Goal: Task Accomplishment & Management: Use online tool/utility

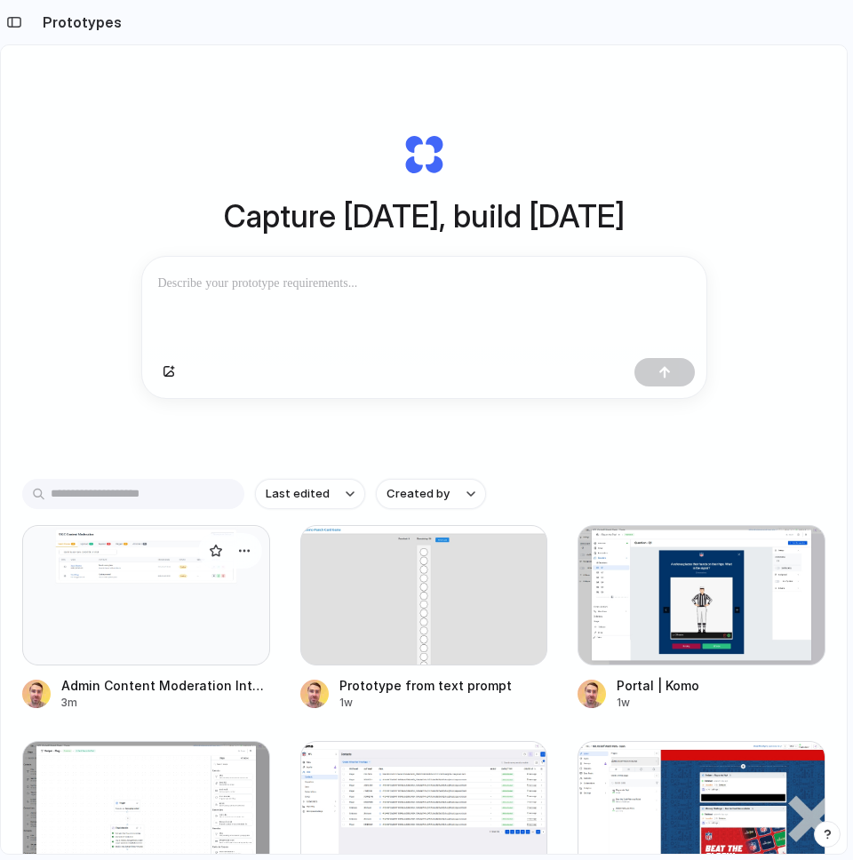
click at [119, 584] on div at bounding box center [146, 595] width 248 height 141
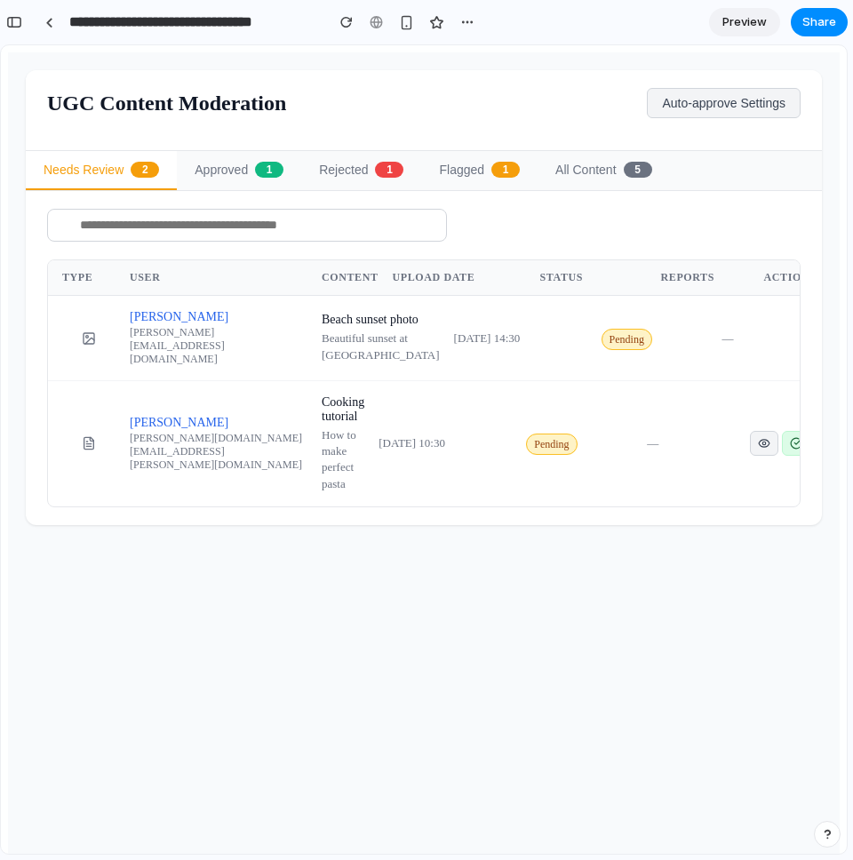
click at [124, 132] on header "UGC Content Moderation Auto-approve Settings" at bounding box center [424, 110] width 796 height 81
drag, startPoint x: 569, startPoint y: 120, endPoint x: 453, endPoint y: 58, distance: 131.2
click at [563, 118] on header "UGC Content Moderation Auto-approve Settings" at bounding box center [424, 110] width 796 height 81
click at [346, 22] on button "button" at bounding box center [359, 22] width 27 height 27
drag, startPoint x: 28, startPoint y: 27, endPoint x: 45, endPoint y: 23, distance: 18.1
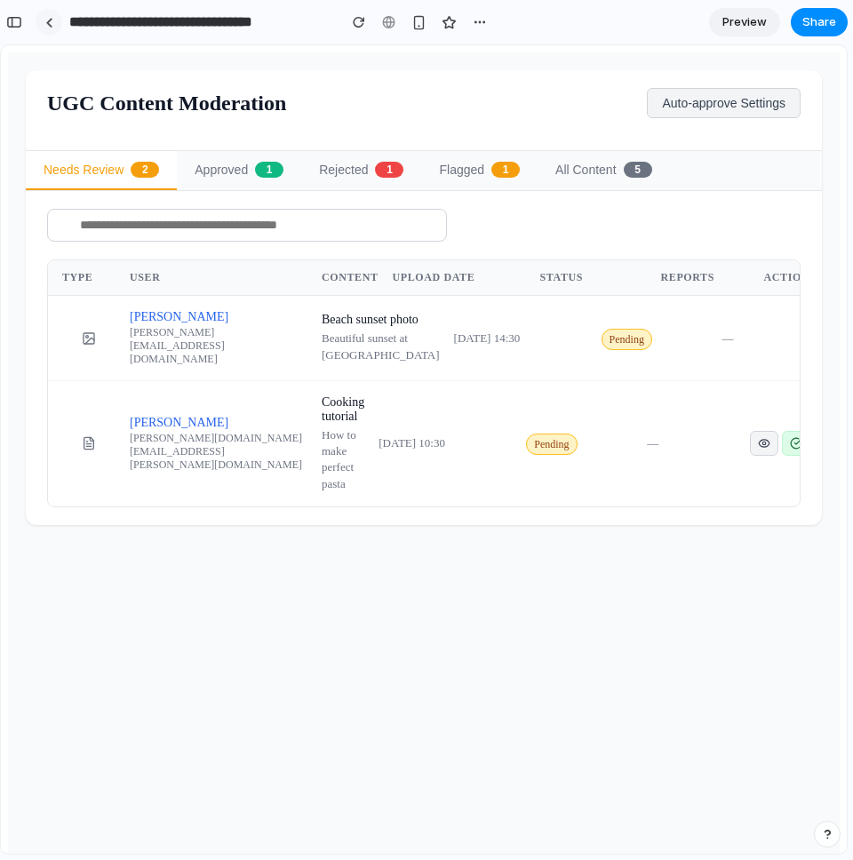
click at [33, 26] on div "**********" at bounding box center [246, 22] width 493 height 39
click at [45, 23] on div at bounding box center [49, 23] width 8 height 10
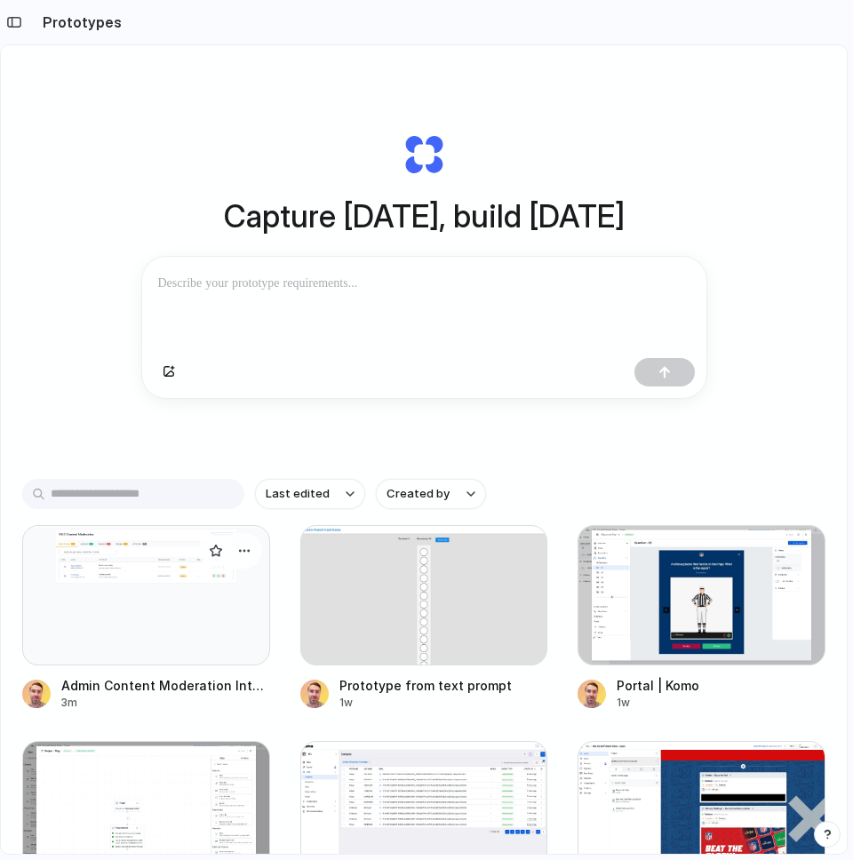
click at [99, 601] on div at bounding box center [146, 595] width 248 height 141
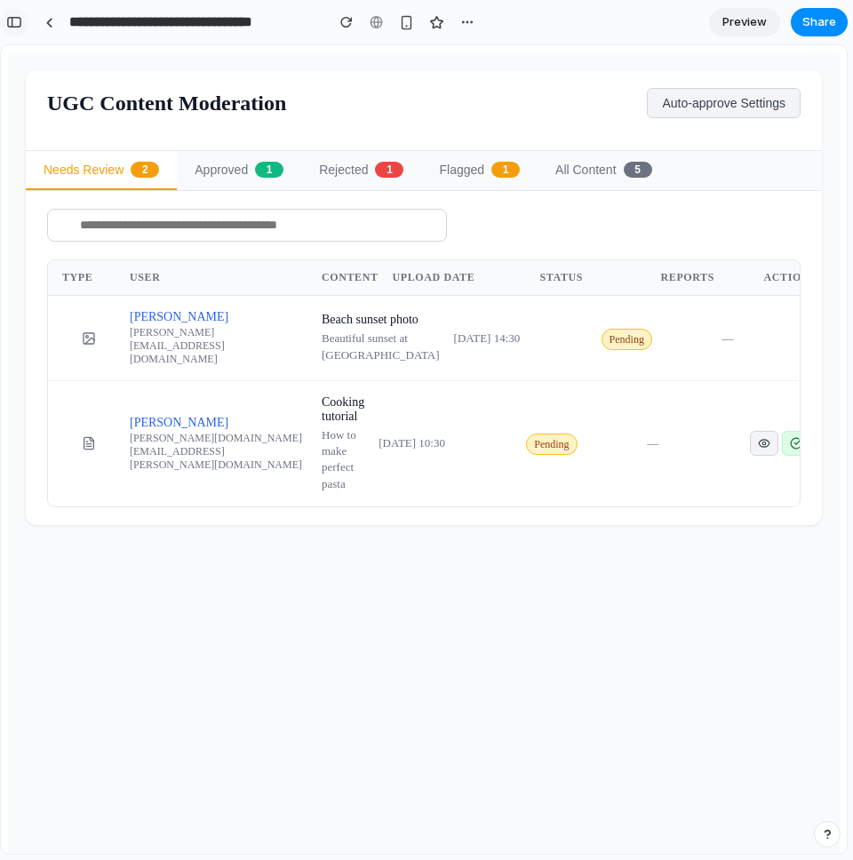
click at [8, 12] on button "button" at bounding box center [14, 22] width 28 height 28
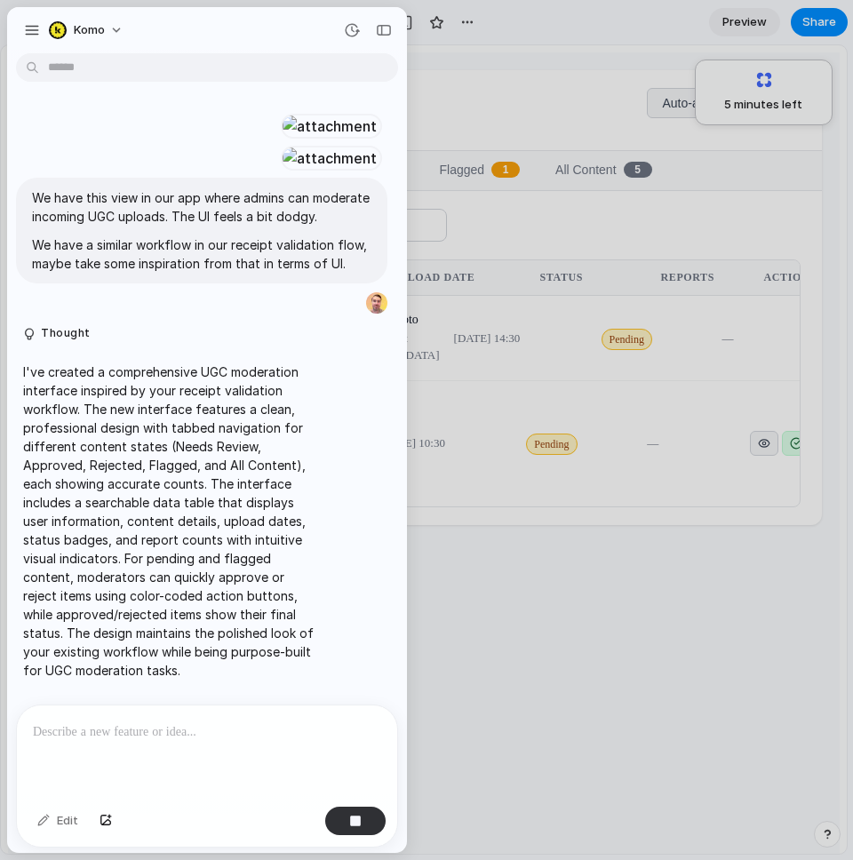
scroll to position [441, 0]
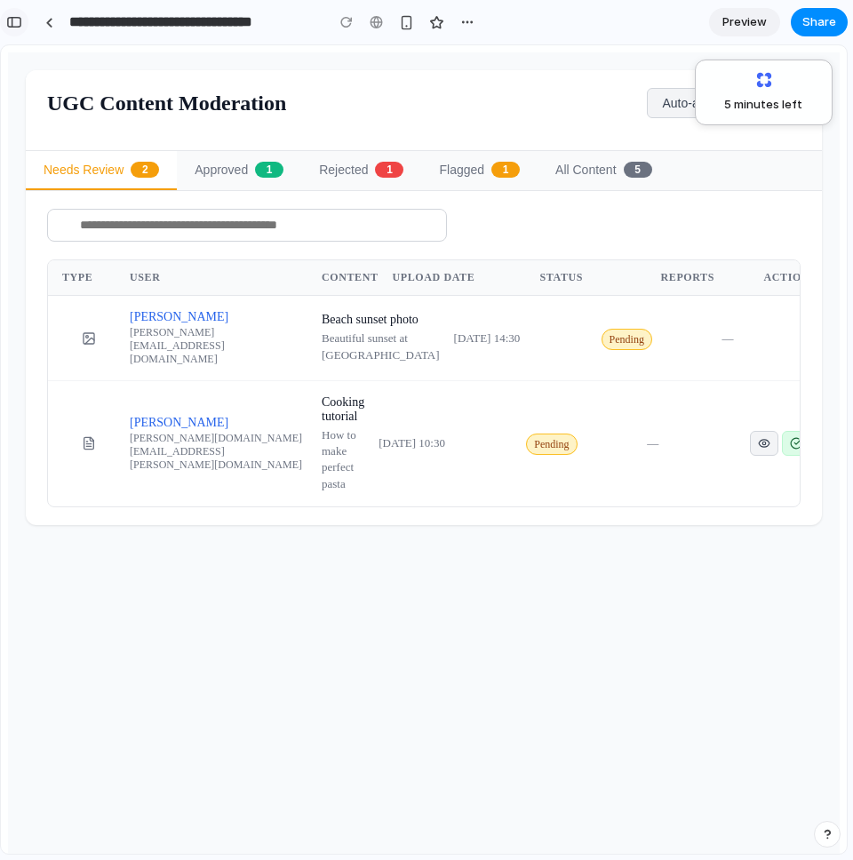
click at [17, 20] on div "button" at bounding box center [14, 22] width 16 height 12
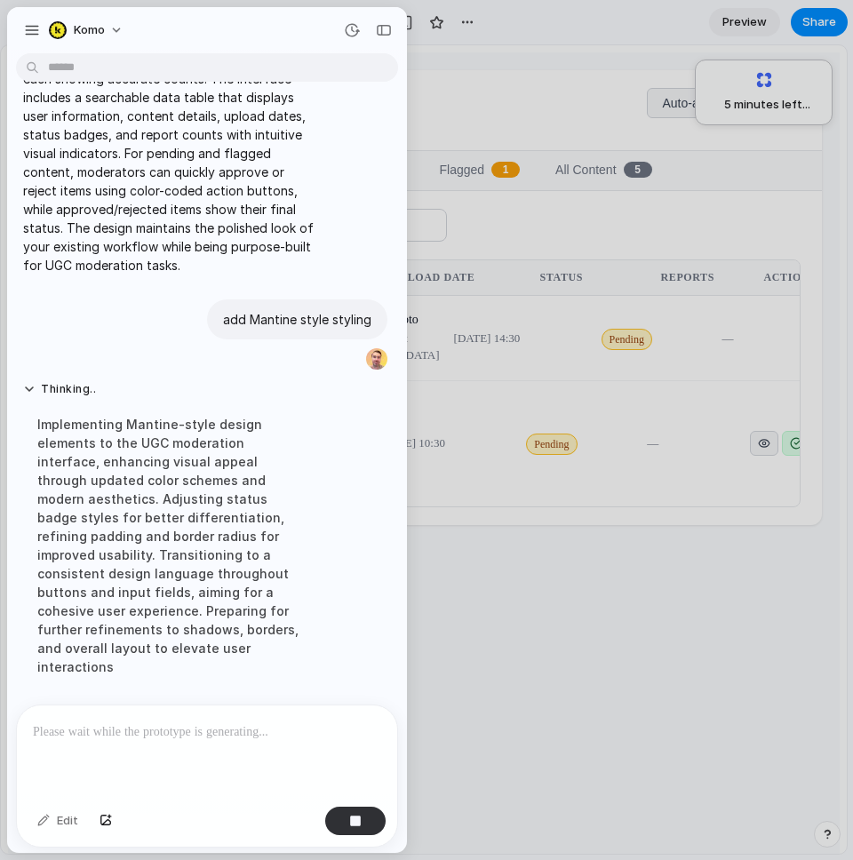
scroll to position [767, 0]
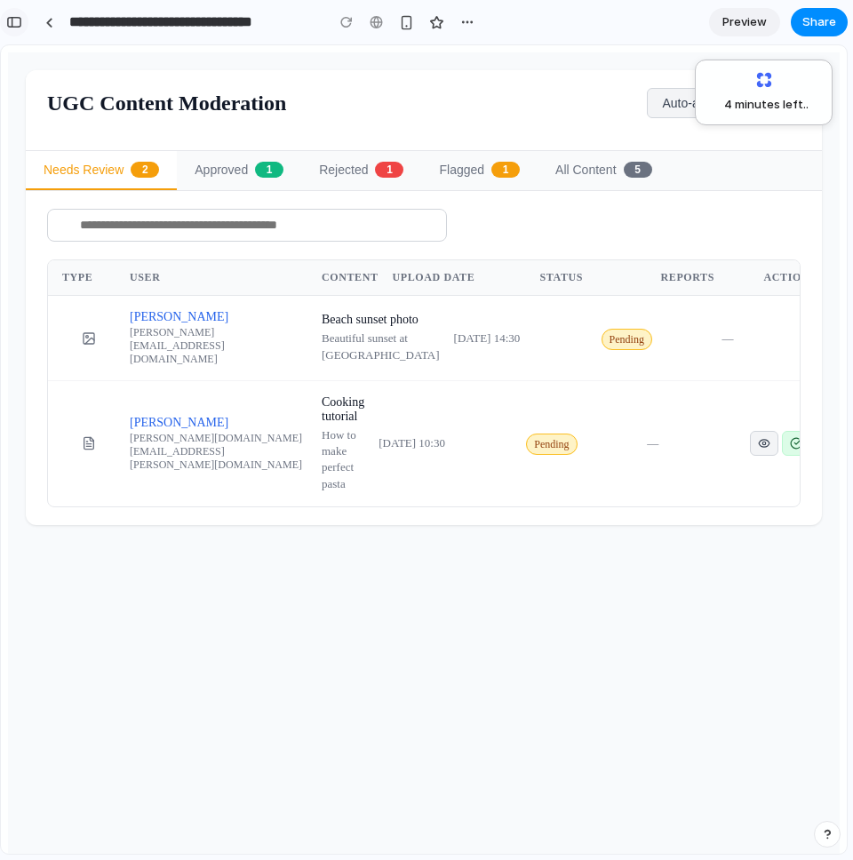
click at [20, 21] on div "button" at bounding box center [14, 22] width 16 height 12
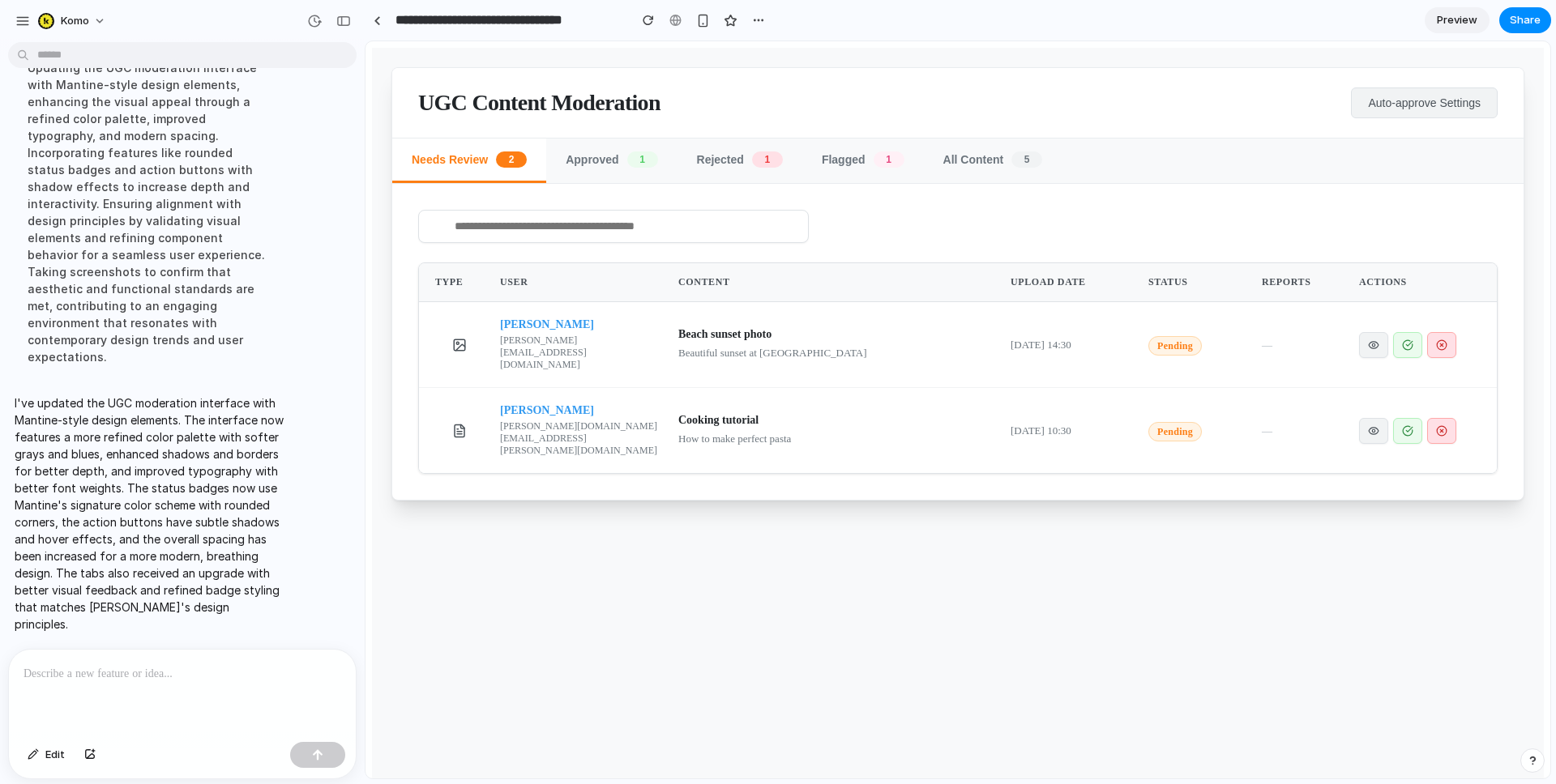
scroll to position [0, 0]
drag, startPoint x: 564, startPoint y: 589, endPoint x: 544, endPoint y: 304, distance: 285.7
click at [564, 588] on div "UGC Content Moderation Auto-approve Settings Needs Review 2 Approved 1 Rejected…" at bounding box center [958, 435] width 1172 height 776
click at [657, 27] on button "button" at bounding box center [648, 20] width 25 height 25
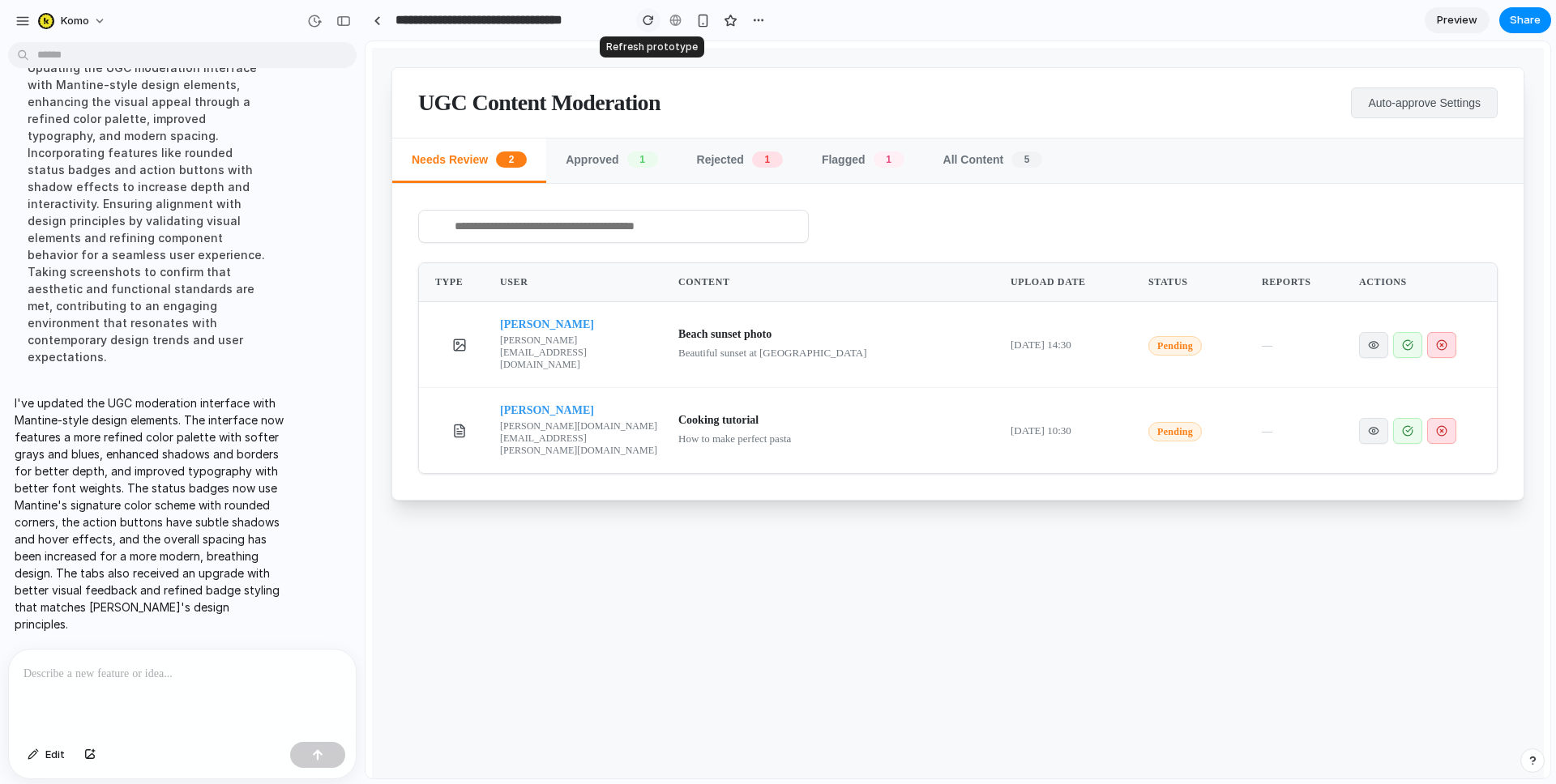
click at [648, 24] on div "button" at bounding box center [648, 20] width 11 height 11
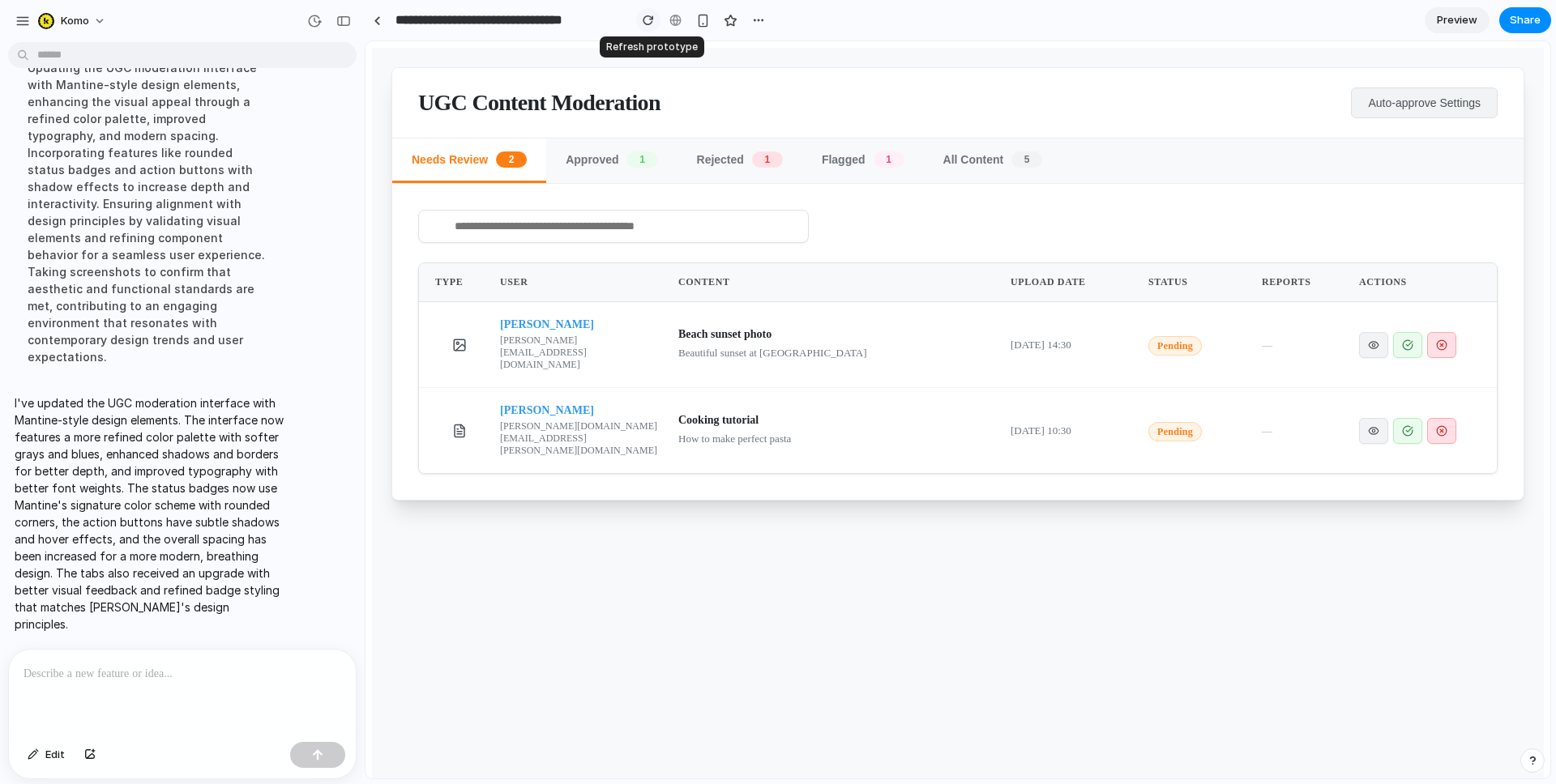
click at [648, 24] on div "button" at bounding box center [648, 20] width 11 height 11
click at [777, 117] on button "Auto-approve Settings" at bounding box center [1425, 103] width 147 height 31
click at [777, 101] on span "Auto-approve Settings" at bounding box center [1425, 103] width 113 height 13
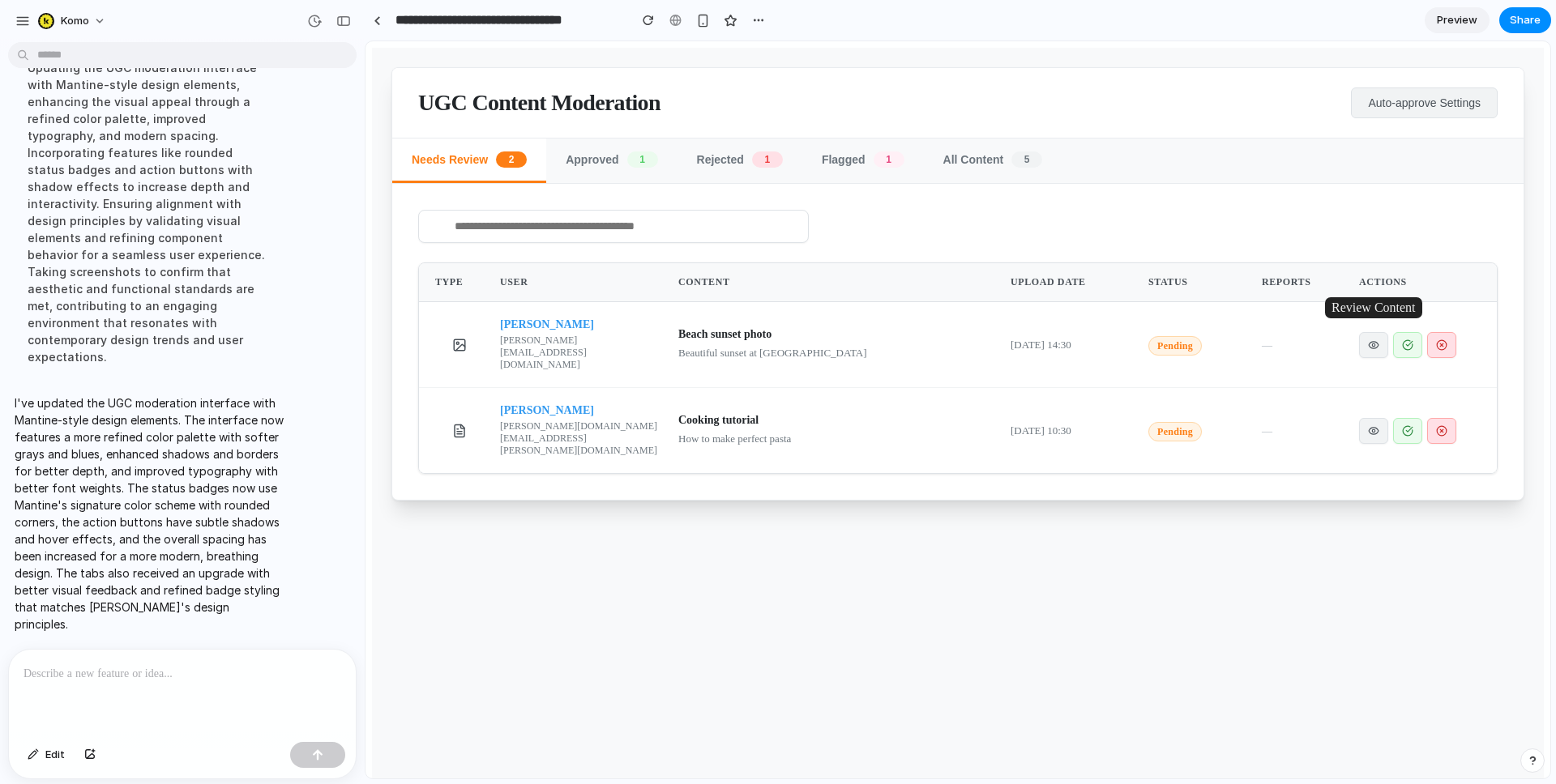
click at [777, 337] on button "button" at bounding box center [1374, 345] width 29 height 26
click at [777, 340] on icon "button" at bounding box center [1407, 345] width 10 height 10
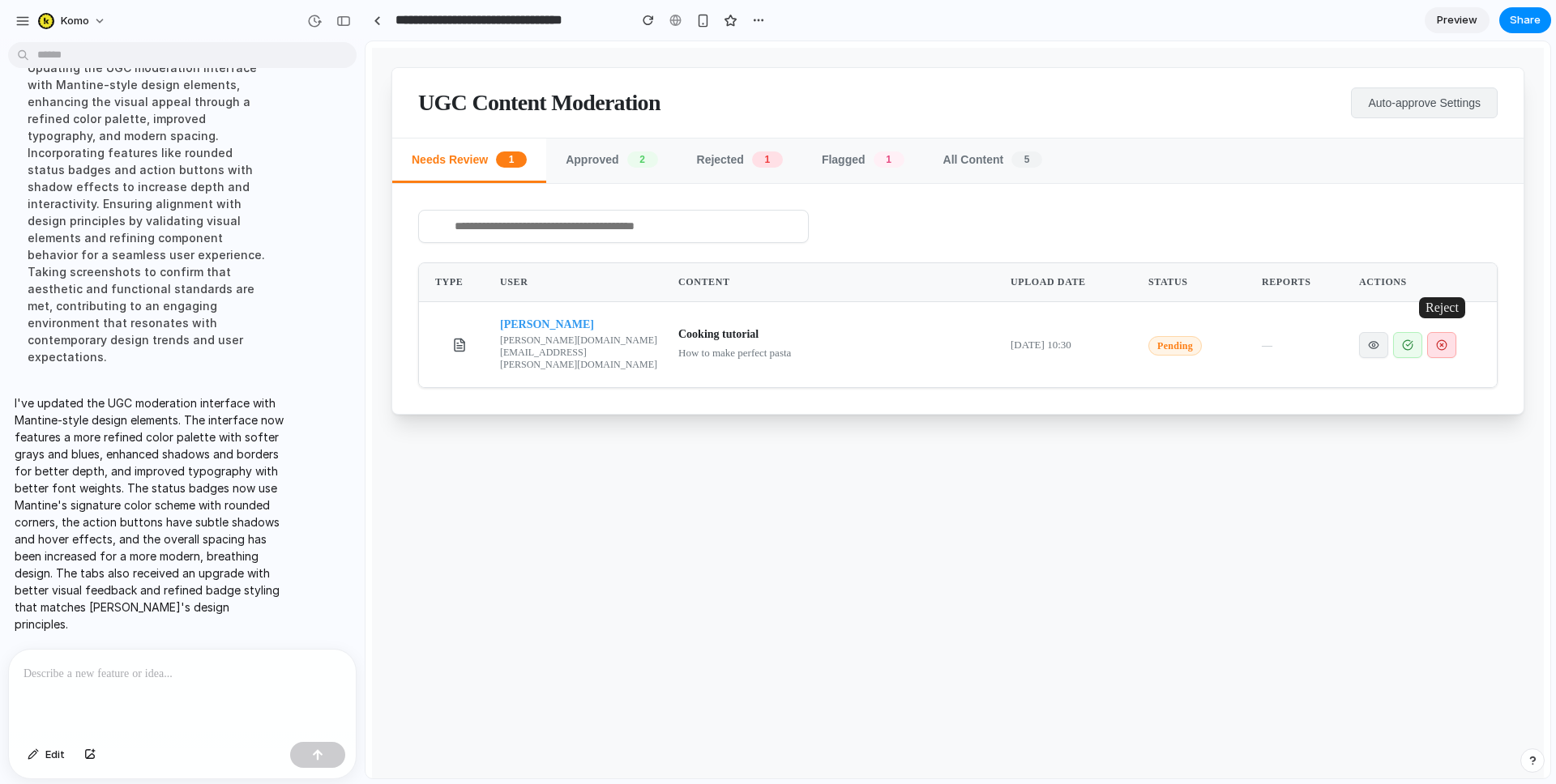
click at [777, 337] on button "button" at bounding box center [1442, 345] width 29 height 26
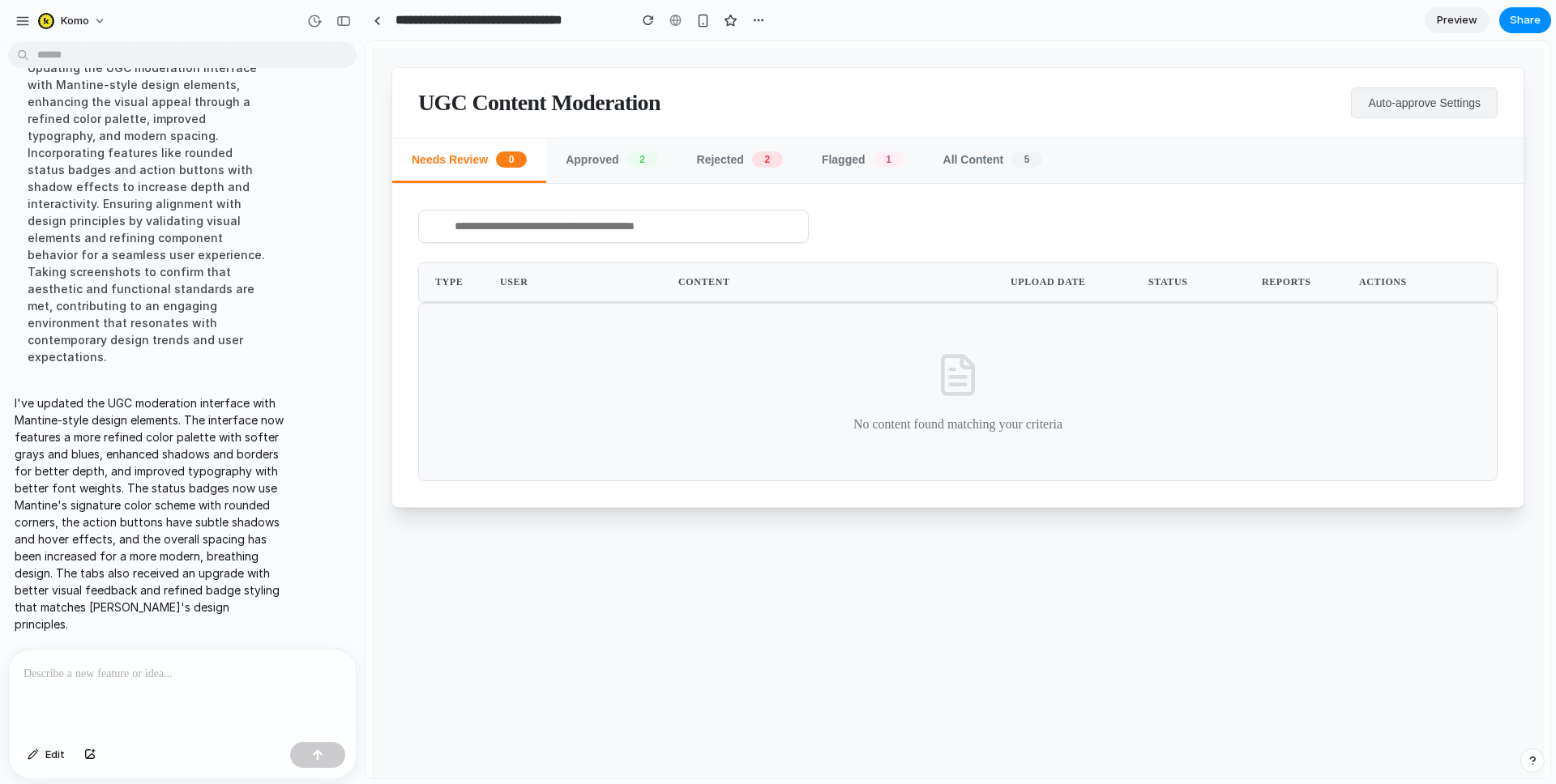
click at [542, 166] on button "Needs Review 0" at bounding box center [469, 160] width 154 height 45
click at [587, 164] on button "Approved 2" at bounding box center [611, 160] width 130 height 45
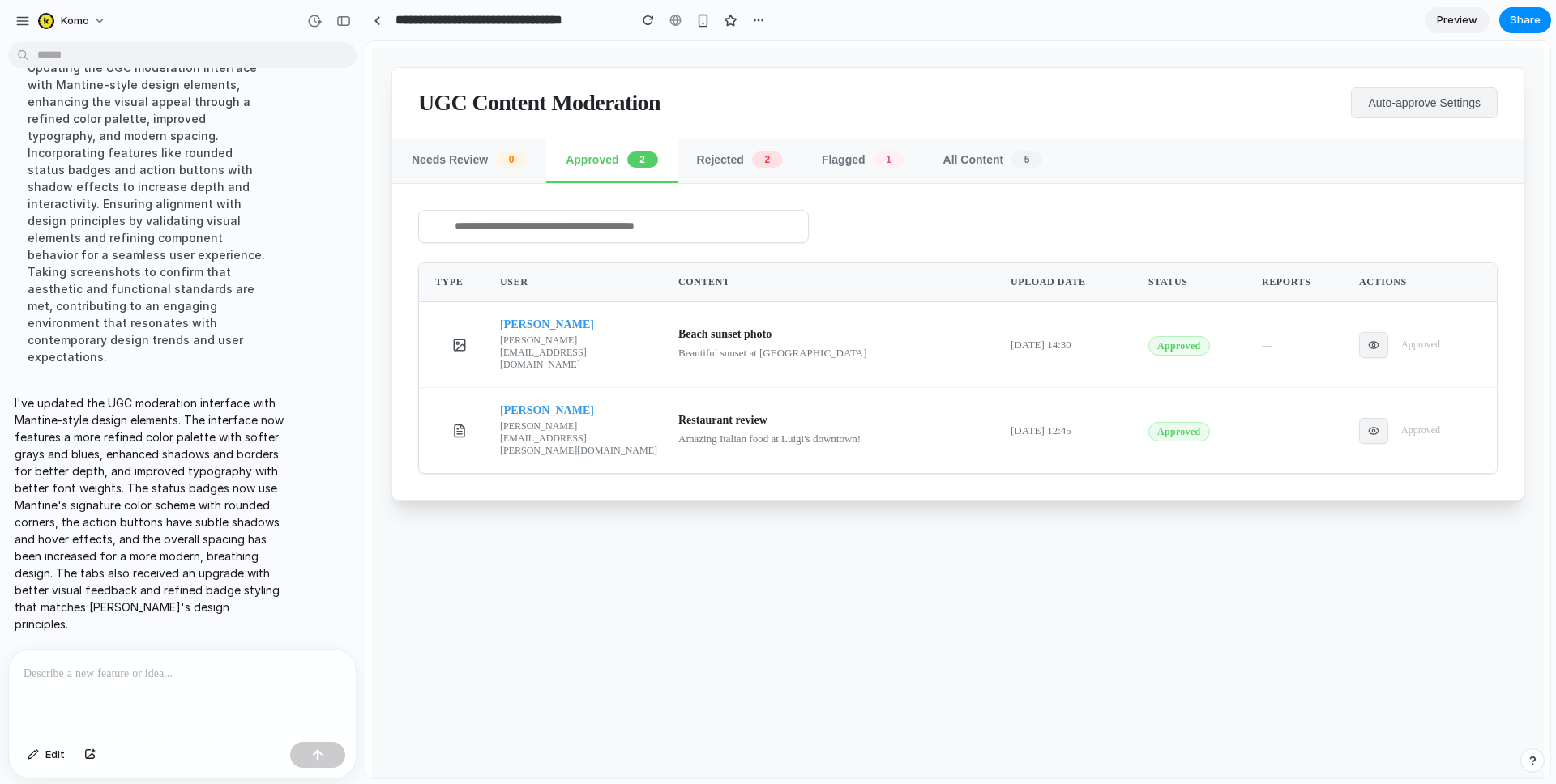
click at [705, 160] on button "Rejected 2" at bounding box center [740, 160] width 125 height 45
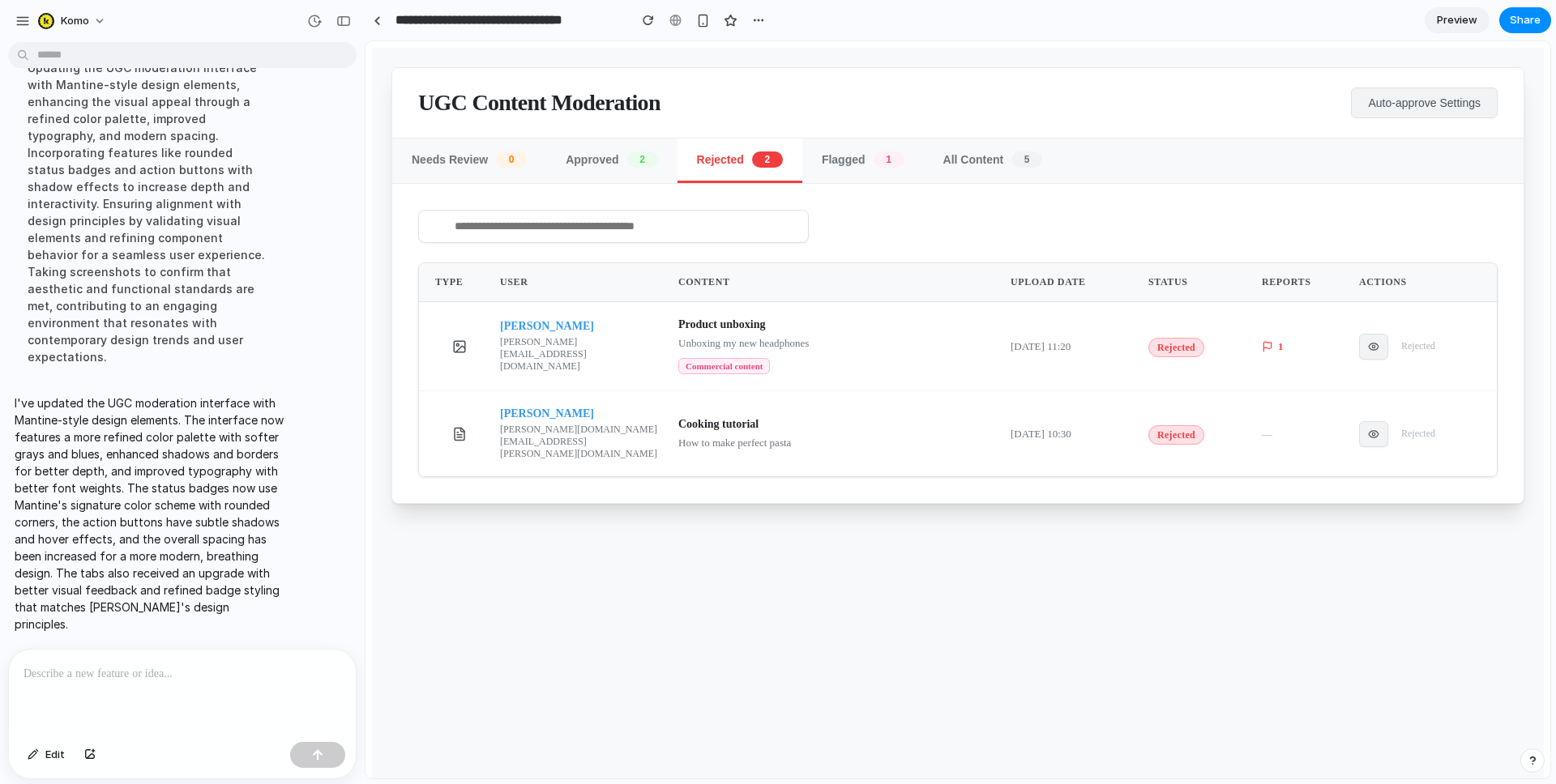
click at [625, 166] on button "Approved 2" at bounding box center [611, 160] width 130 height 45
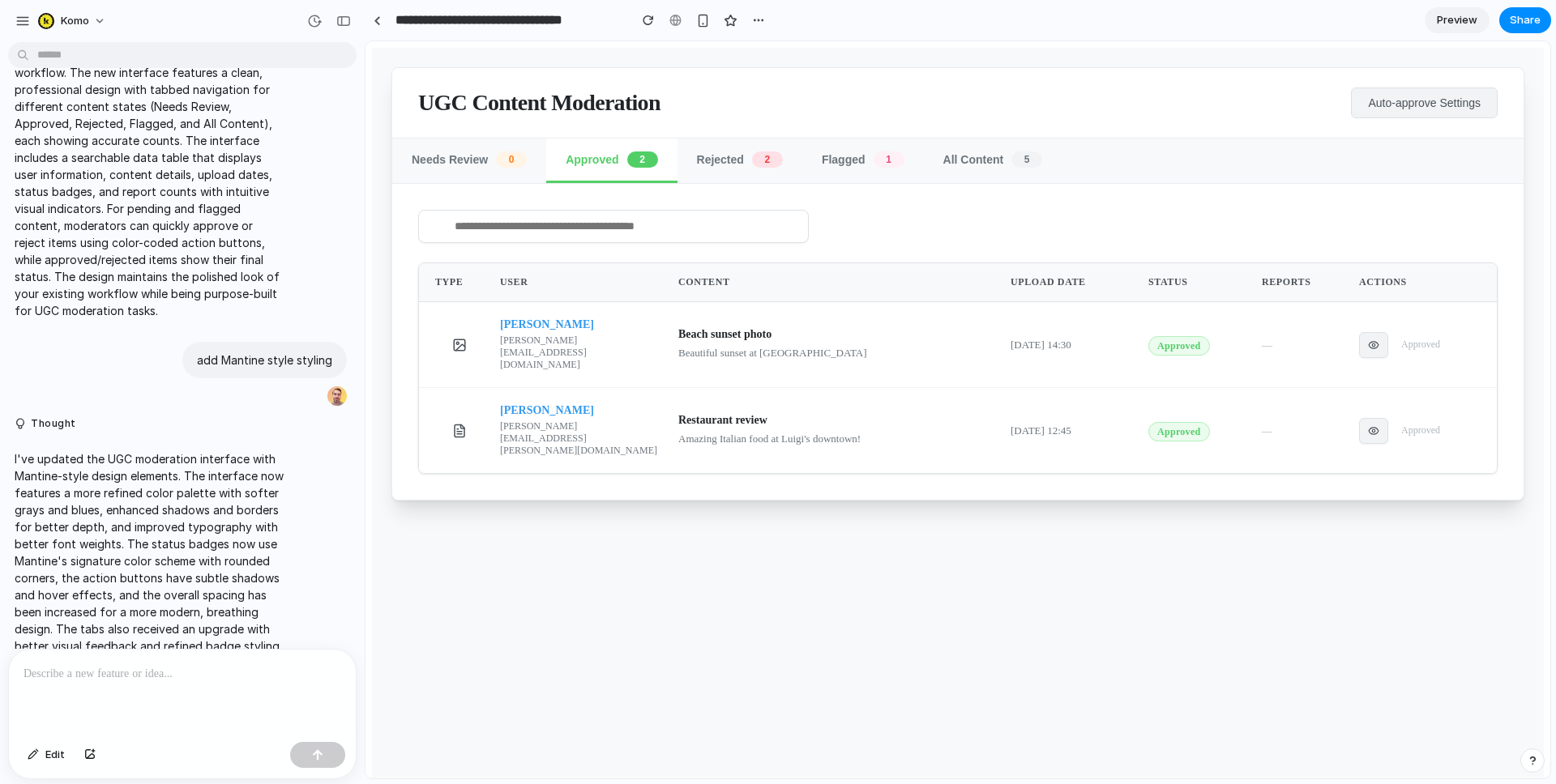
scroll to position [626, 0]
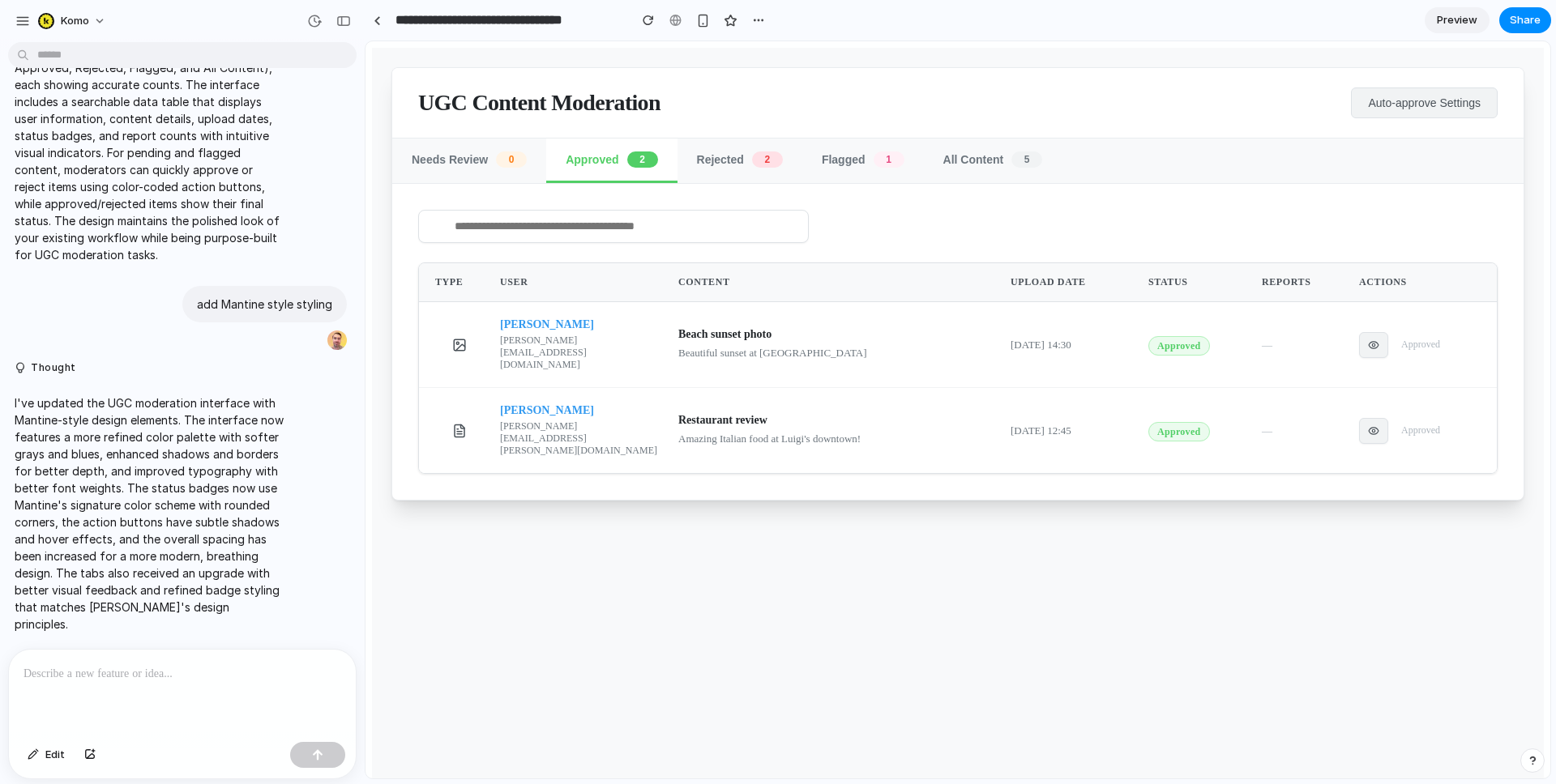
click at [614, 518] on div "UGC Content Moderation Auto-approve Settings Needs Review 0 Approved 2 Rejected…" at bounding box center [958, 435] width 1172 height 776
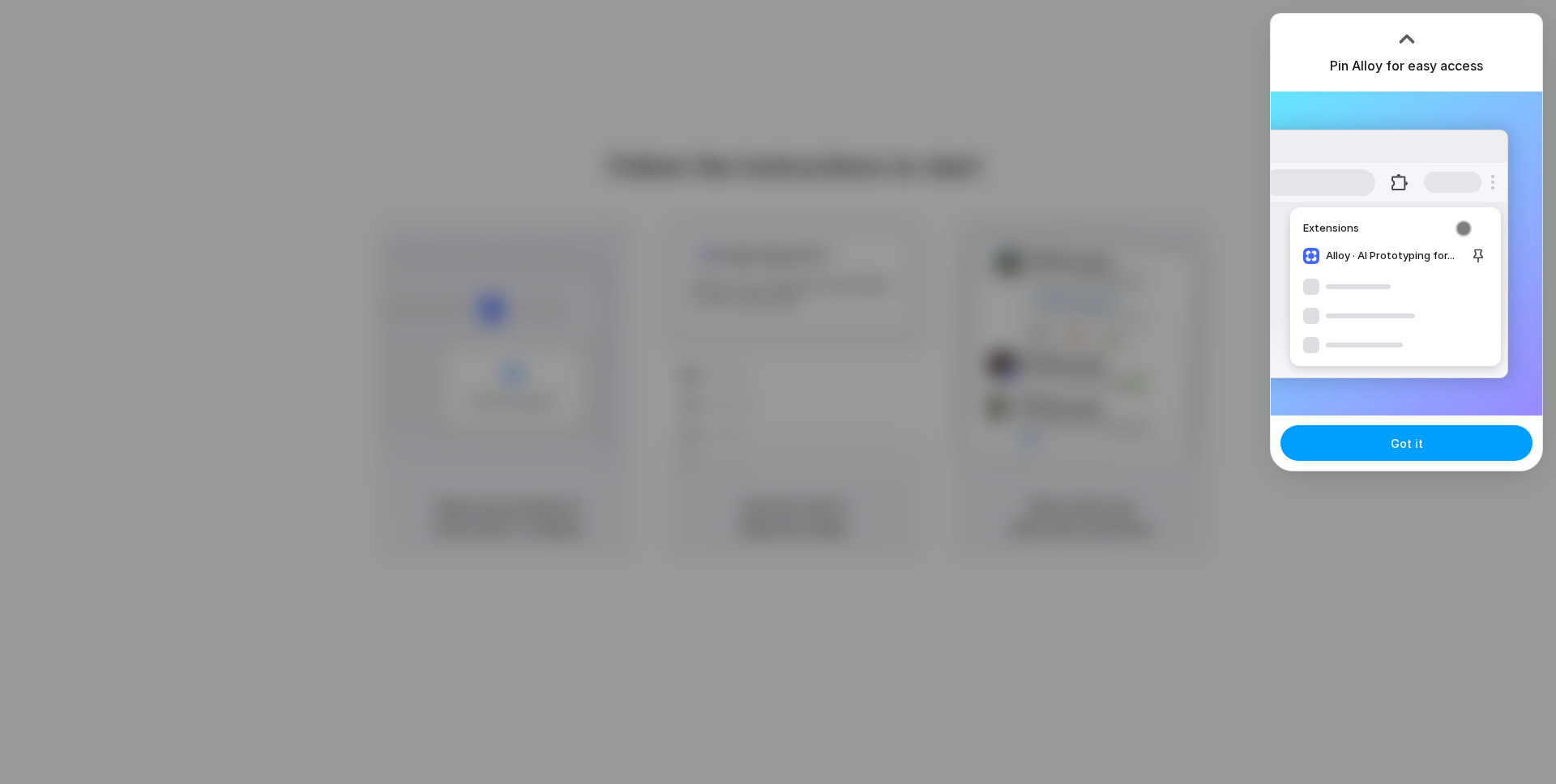
click at [1422, 431] on button "Got it" at bounding box center [1406, 443] width 252 height 36
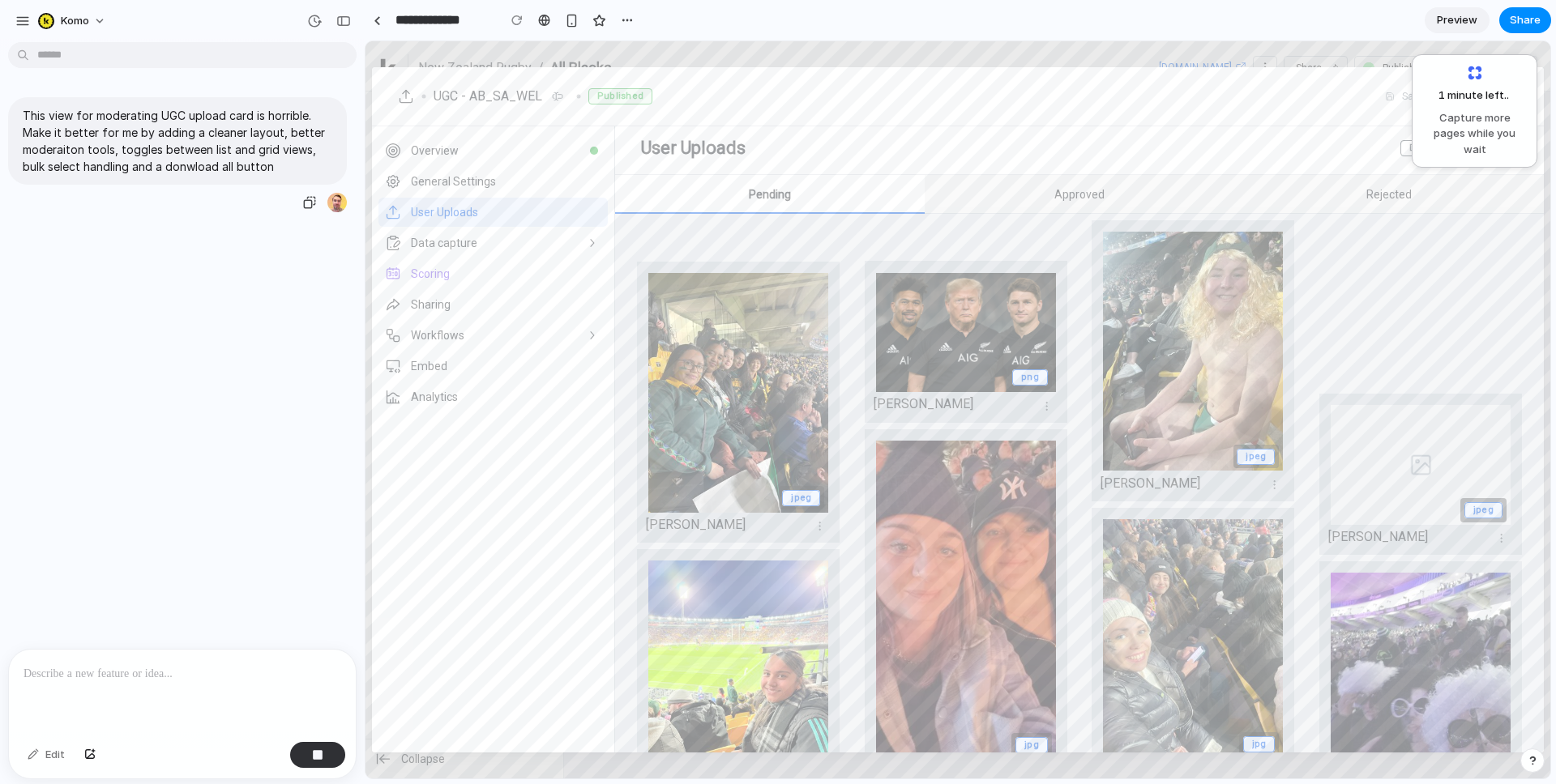
click at [206, 136] on p "This view for moderating UGC upload card is horrible. Make it better for me by …" at bounding box center [178, 140] width 310 height 68
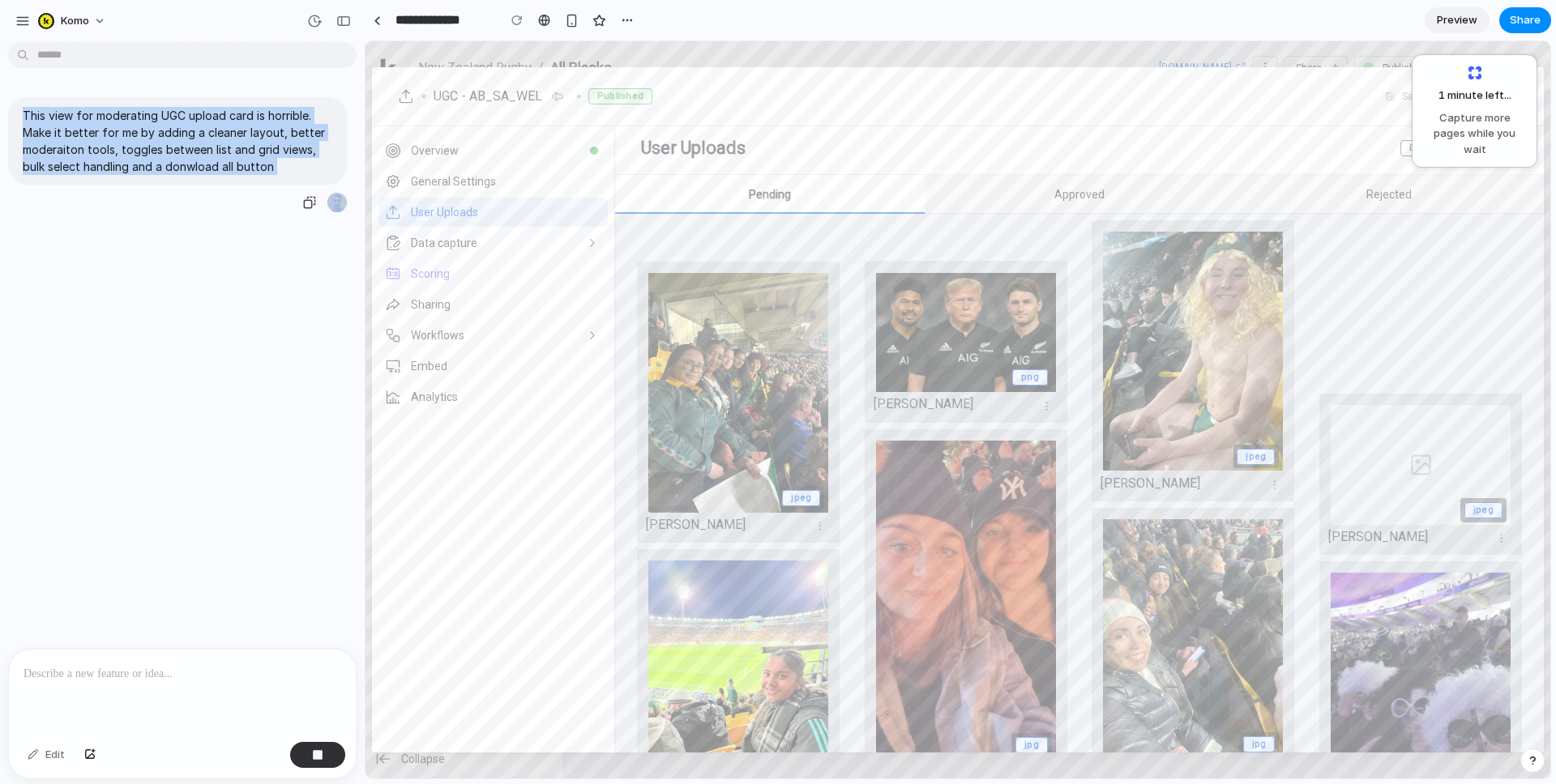
click at [206, 136] on p "This view for moderating UGC upload card is horrible. Make it better for me by …" at bounding box center [178, 140] width 310 height 68
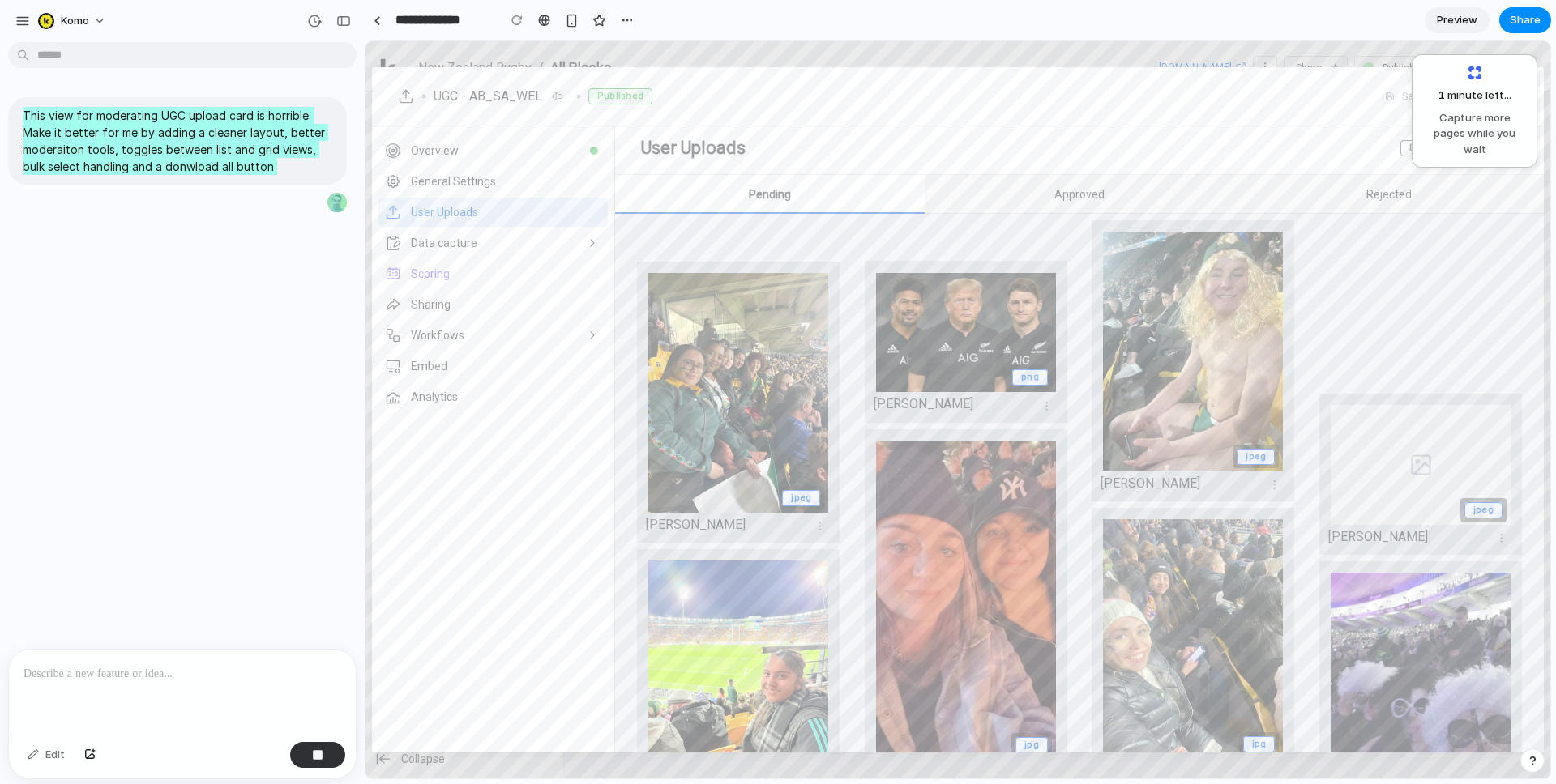
click at [889, 181] on div "Pending" at bounding box center [771, 194] width 310 height 39
click at [992, 184] on div "Approved" at bounding box center [1080, 194] width 310 height 39
click at [849, 192] on div "Pending" at bounding box center [771, 194] width 310 height 39
drag, startPoint x: 1125, startPoint y: 195, endPoint x: 1136, endPoint y: 193, distance: 11.2
click at [1125, 195] on div "Approved" at bounding box center [1080, 194] width 310 height 39
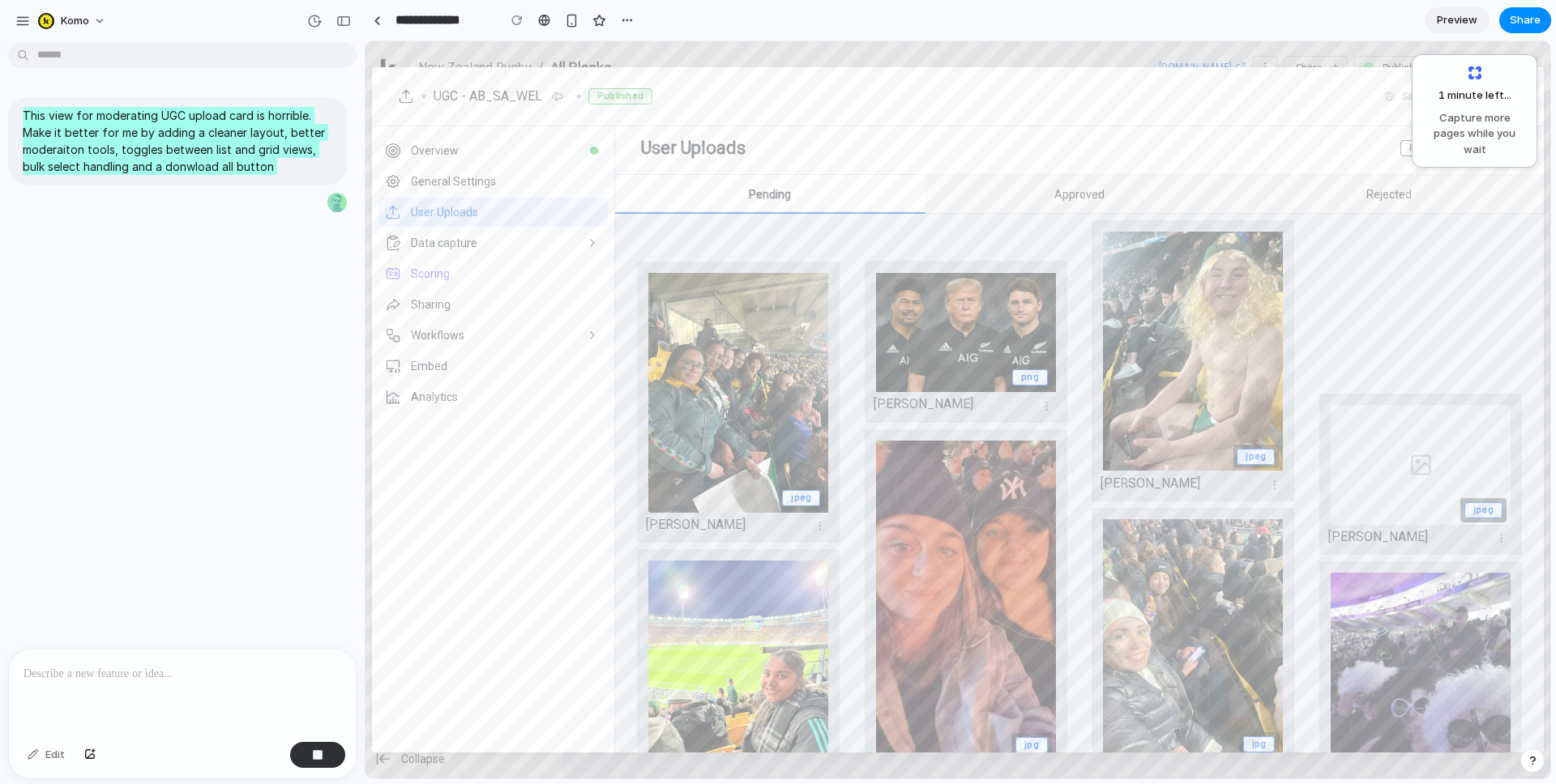
click at [1317, 192] on div "Rejected" at bounding box center [1390, 194] width 310 height 39
click at [1135, 317] on div "jpeg [PERSON_NAME]" at bounding box center [1193, 361] width 202 height 281
drag, startPoint x: 1269, startPoint y: 538, endPoint x: 1276, endPoint y: 533, distance: 8.6
click at [1269, 495] on button "false" at bounding box center [1274, 483] width 23 height 23
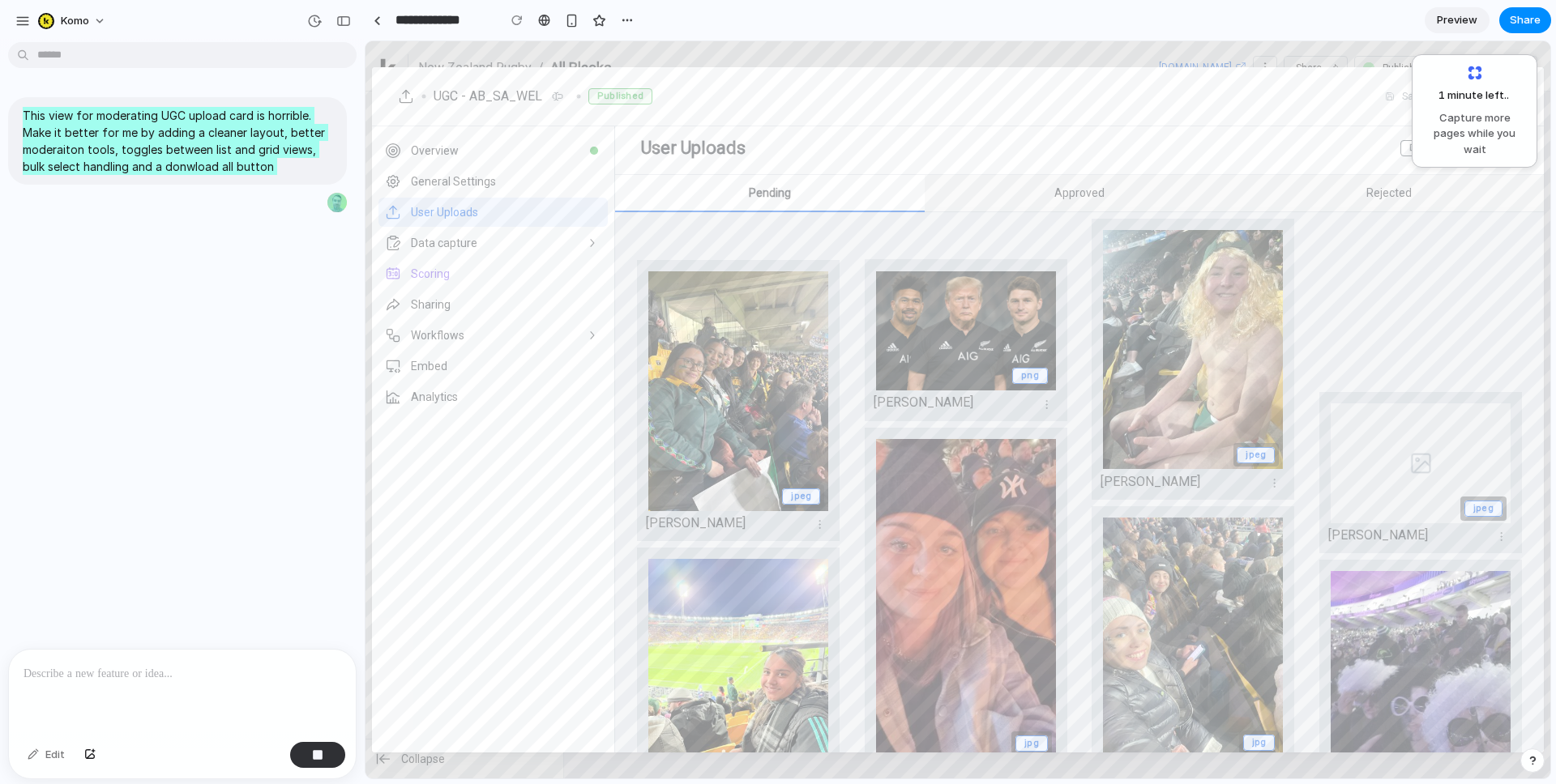
drag, startPoint x: 1523, startPoint y: 490, endPoint x: 1485, endPoint y: 493, distance: 38.1
click at [1496, 531] on icon "false" at bounding box center [1501, 536] width 12 height 12
drag, startPoint x: 1496, startPoint y: 492, endPoint x: 1473, endPoint y: 471, distance: 31.1
click at [1496, 531] on icon "false" at bounding box center [1501, 536] width 12 height 12
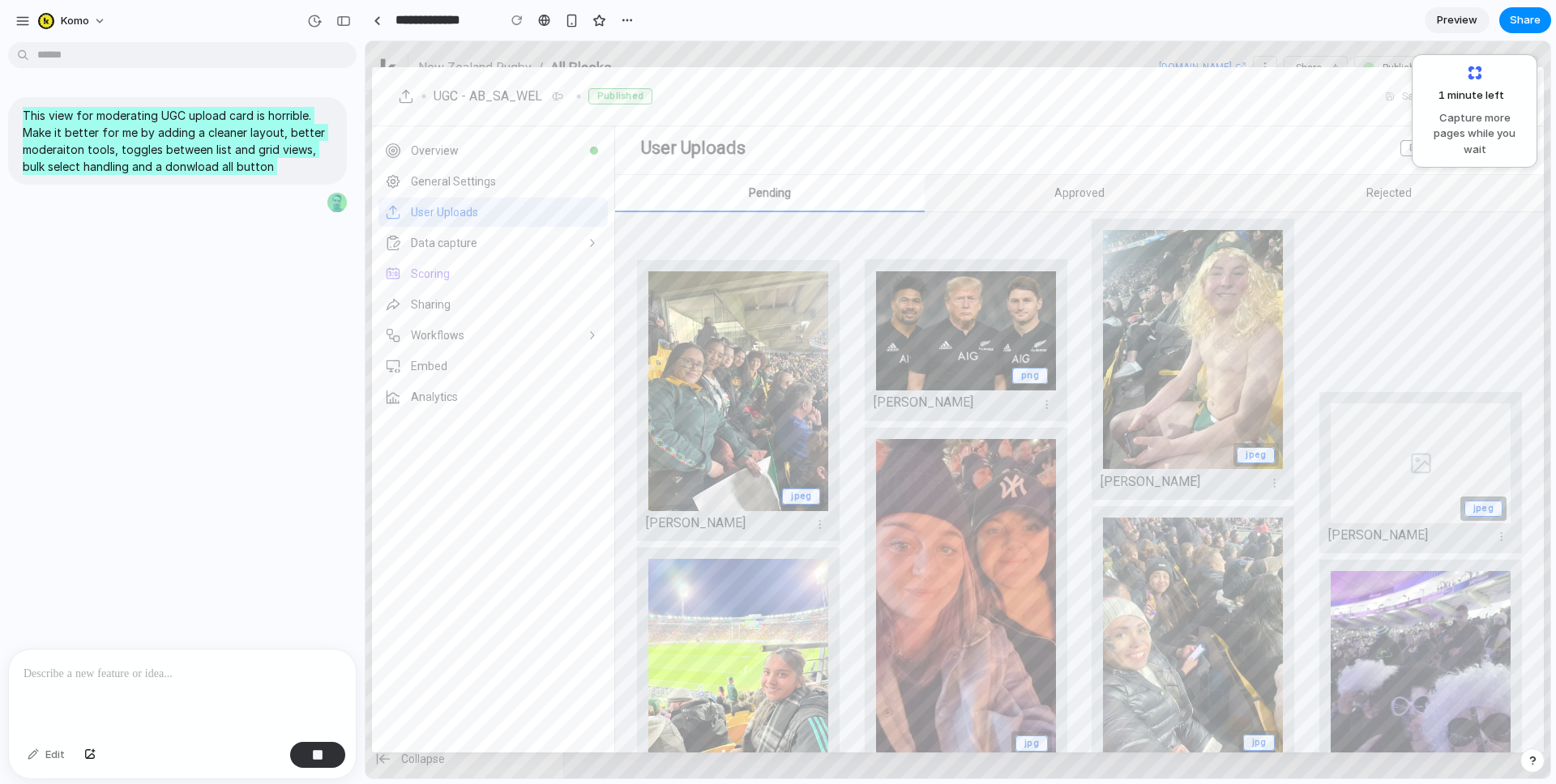
click at [1473, 500] on div "jpeg" at bounding box center [1484, 509] width 38 height 16
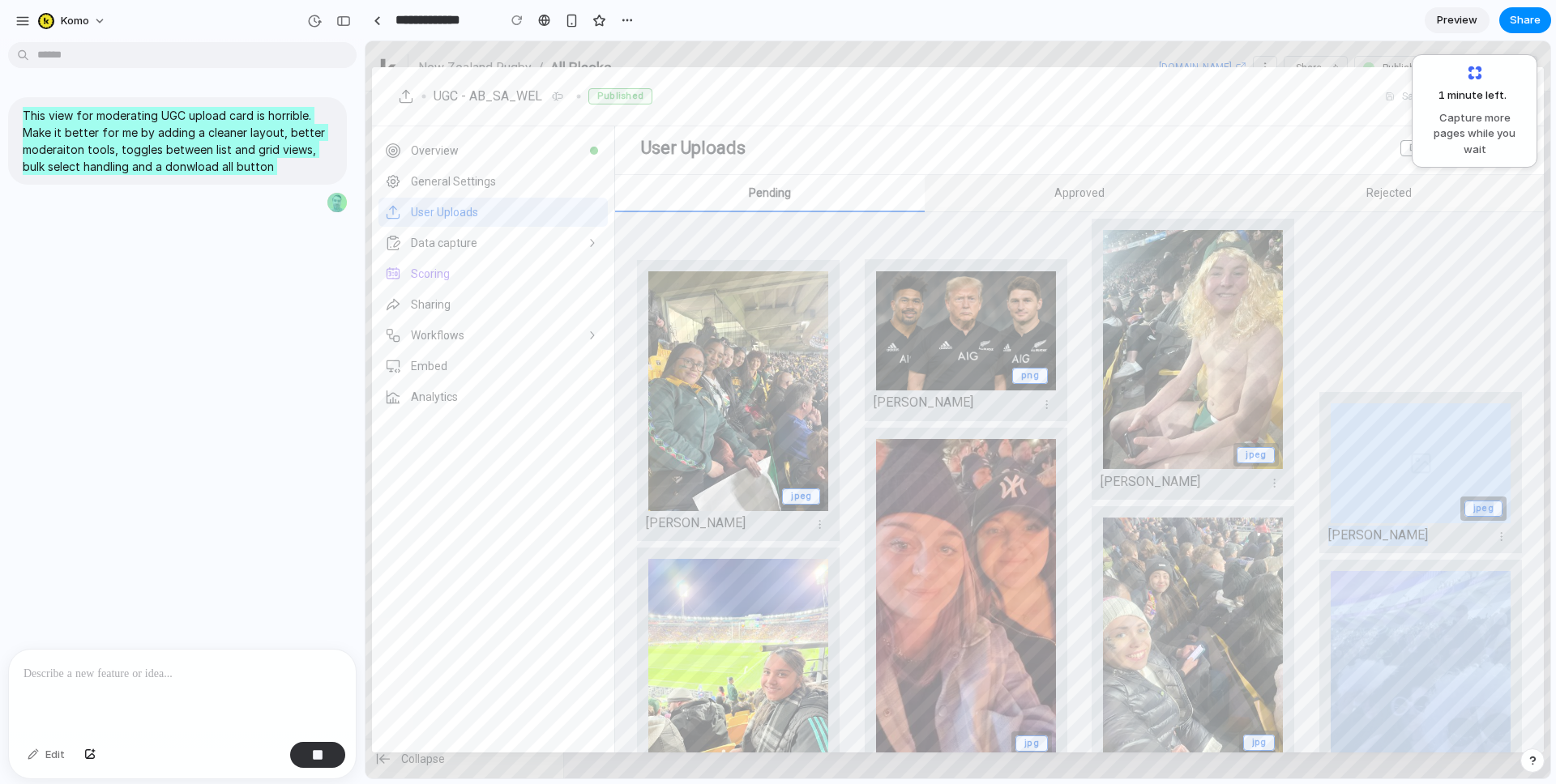
drag, startPoint x: 1346, startPoint y: 492, endPoint x: 1337, endPoint y: 526, distance: 35.2
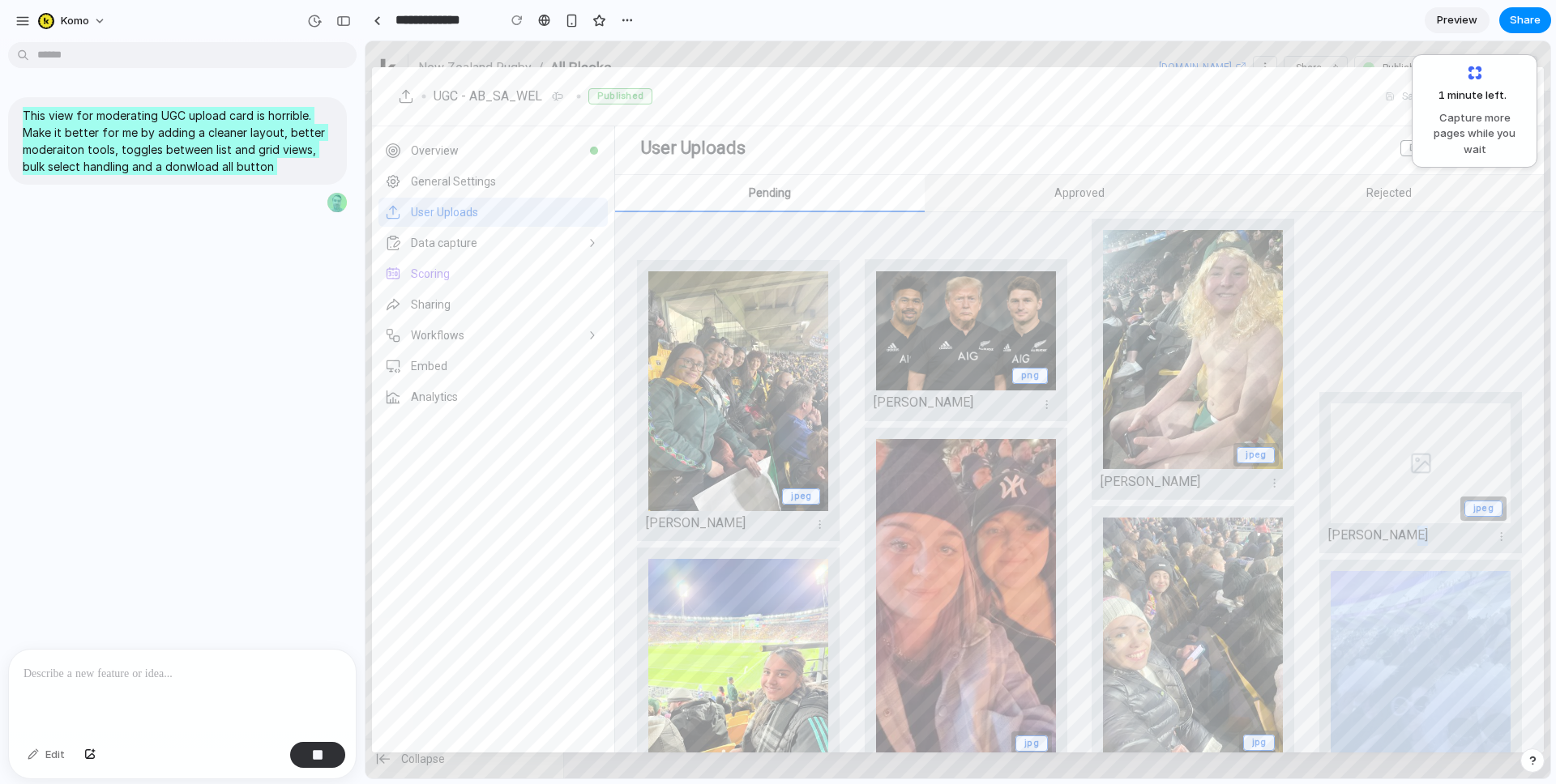
drag, startPoint x: 1337, startPoint y: 518, endPoint x: 1219, endPoint y: 370, distance: 189.3
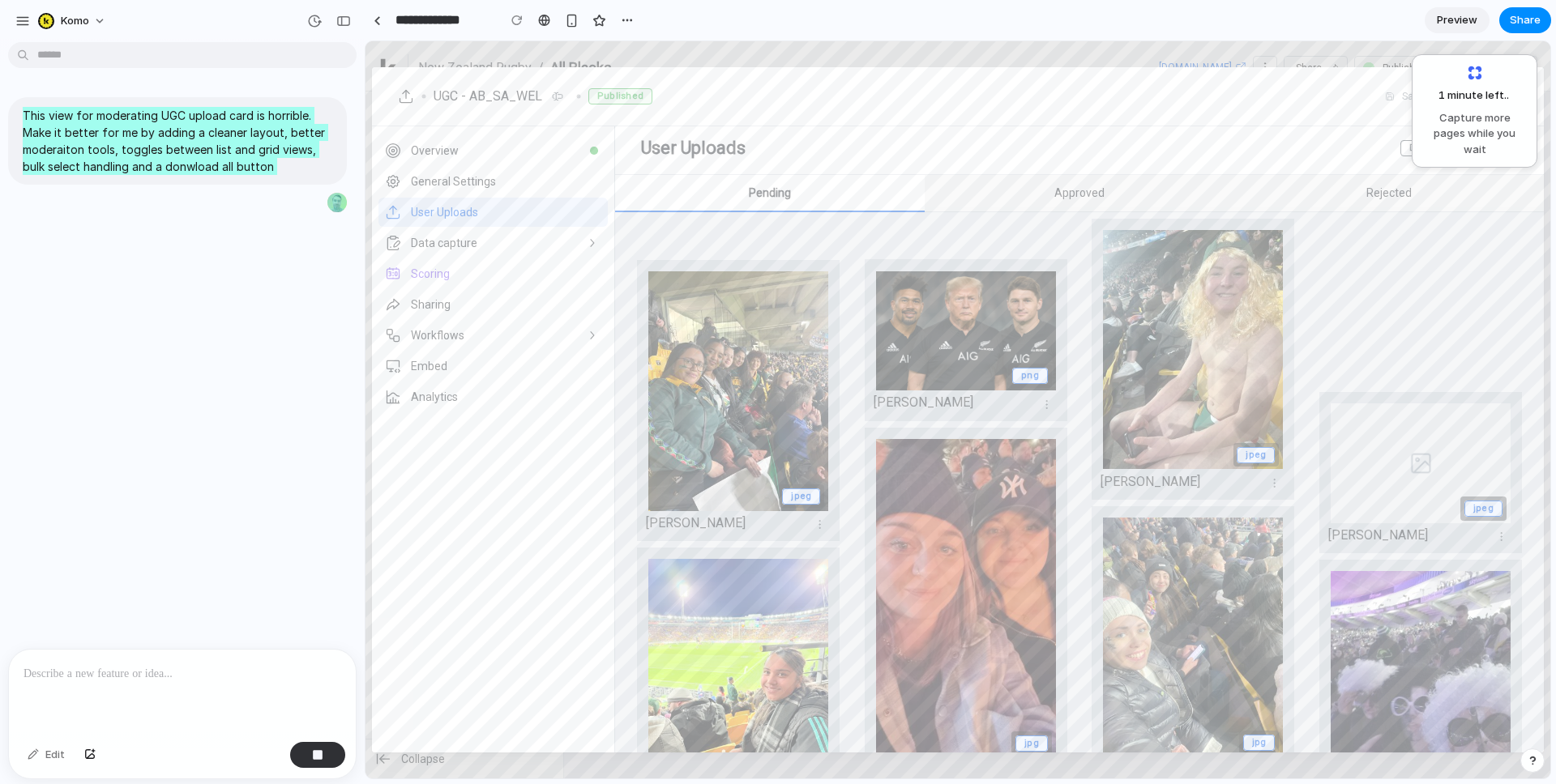
click at [1214, 364] on div "jpeg [PERSON_NAME]" at bounding box center [1193, 359] width 202 height 281
drag, startPoint x: 1214, startPoint y: 364, endPoint x: 1056, endPoint y: 242, distance: 199.6
click at [1214, 361] on div "jpeg [PERSON_NAME]" at bounding box center [1193, 359] width 202 height 281
click at [1052, 259] on div "png [PERSON_NAME]" at bounding box center [966, 339] width 202 height 161
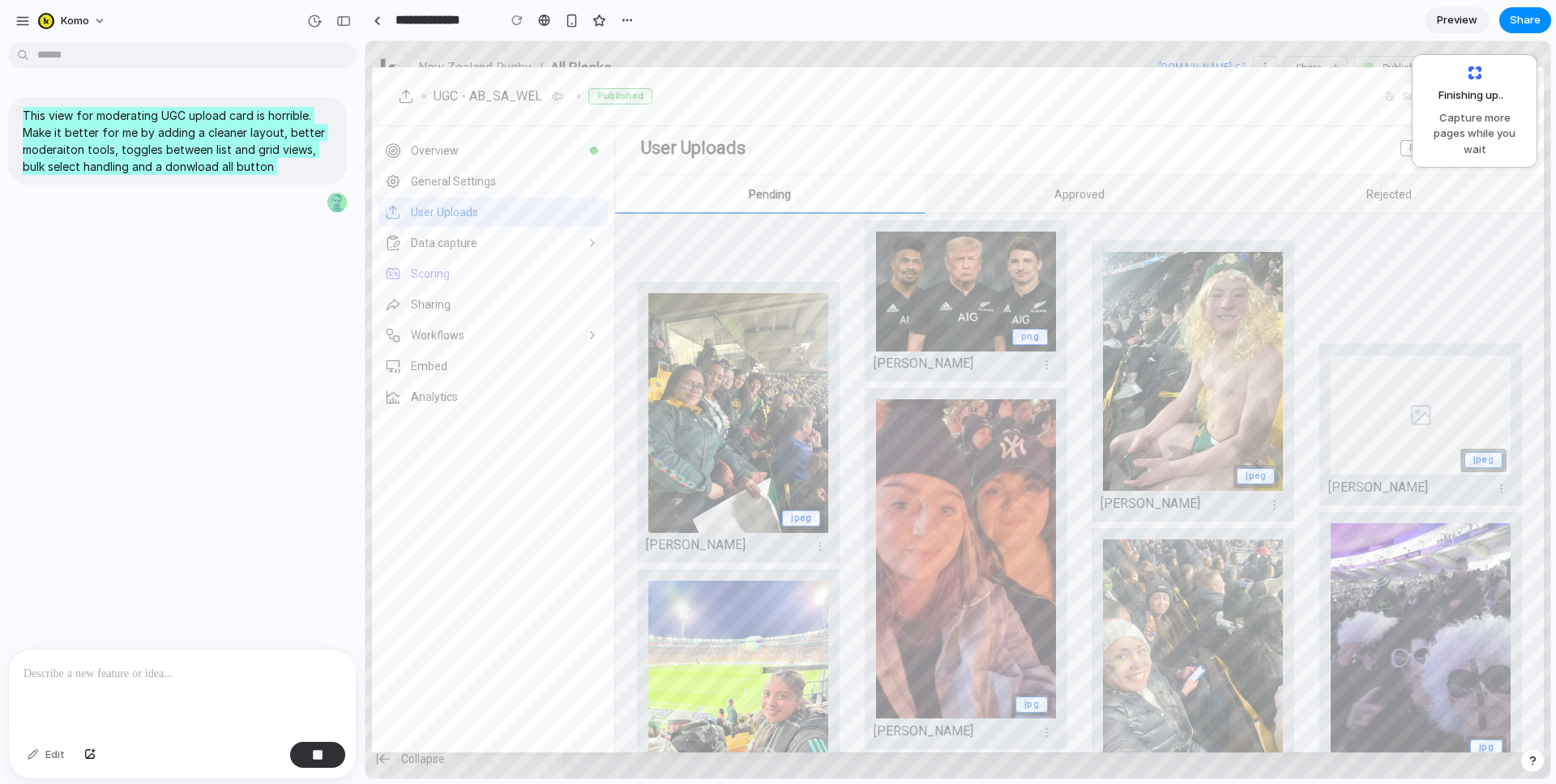
scroll to position [533, 0]
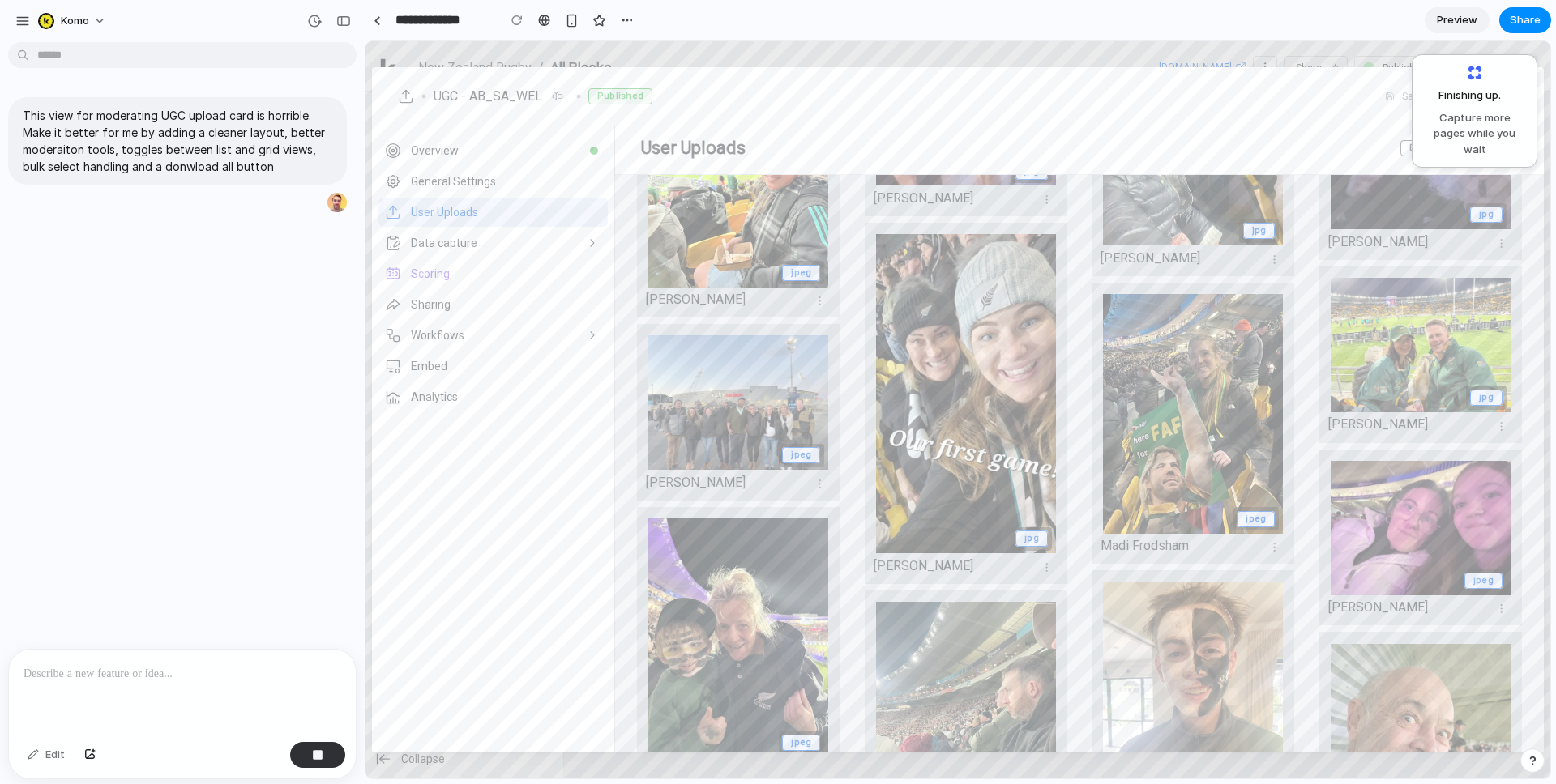
click at [135, 691] on div at bounding box center [182, 693] width 347 height 86
click at [158, 116] on p "This view for moderating UGC upload card is horrible. Make it better for me by …" at bounding box center [178, 140] width 310 height 68
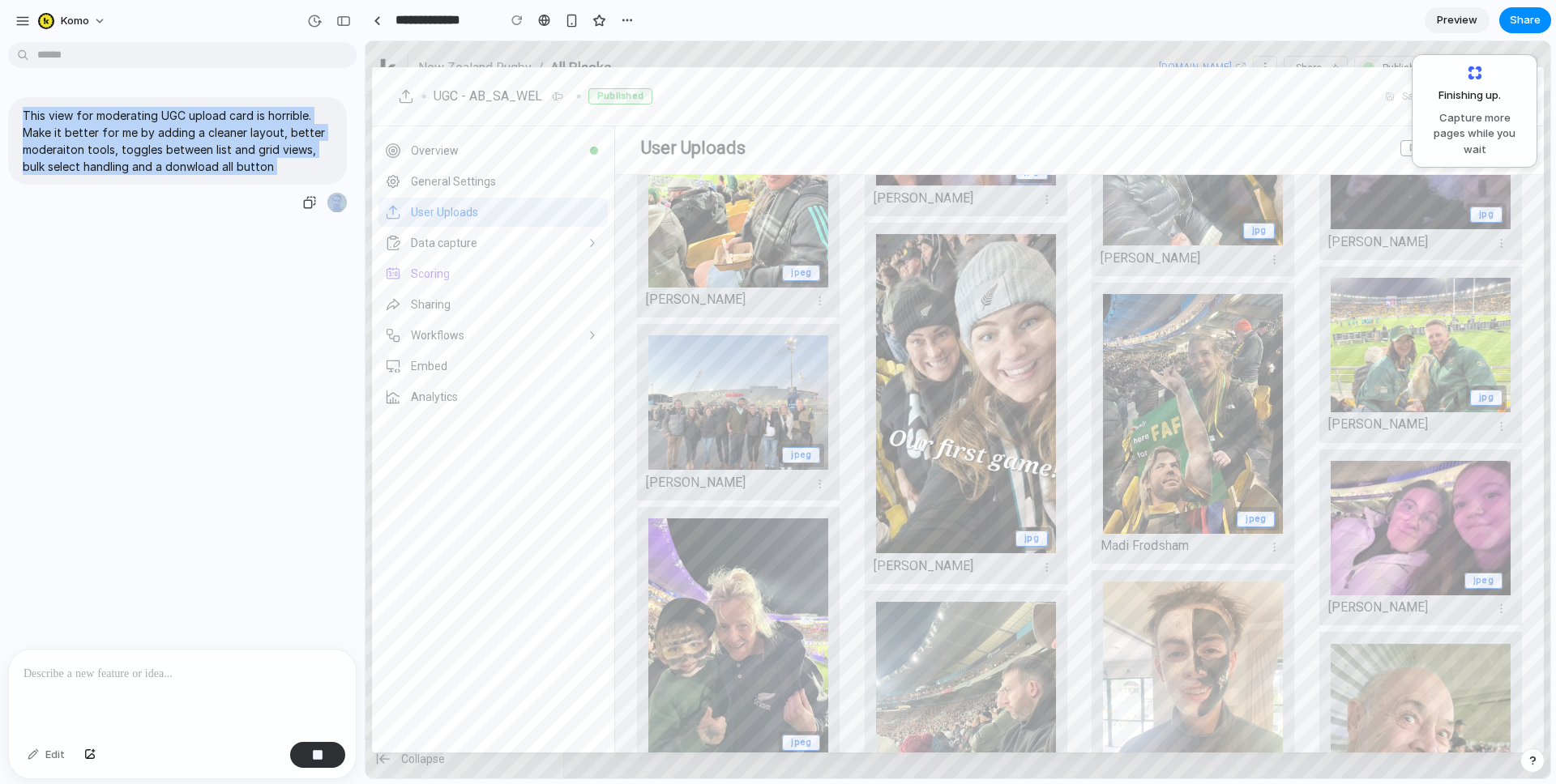
click at [158, 116] on p "This view for moderating UGC upload card is horrible. Make it better for me by …" at bounding box center [178, 140] width 310 height 68
copy div "This view for moderating UGC upload card is horrible. Make it better for me by …"
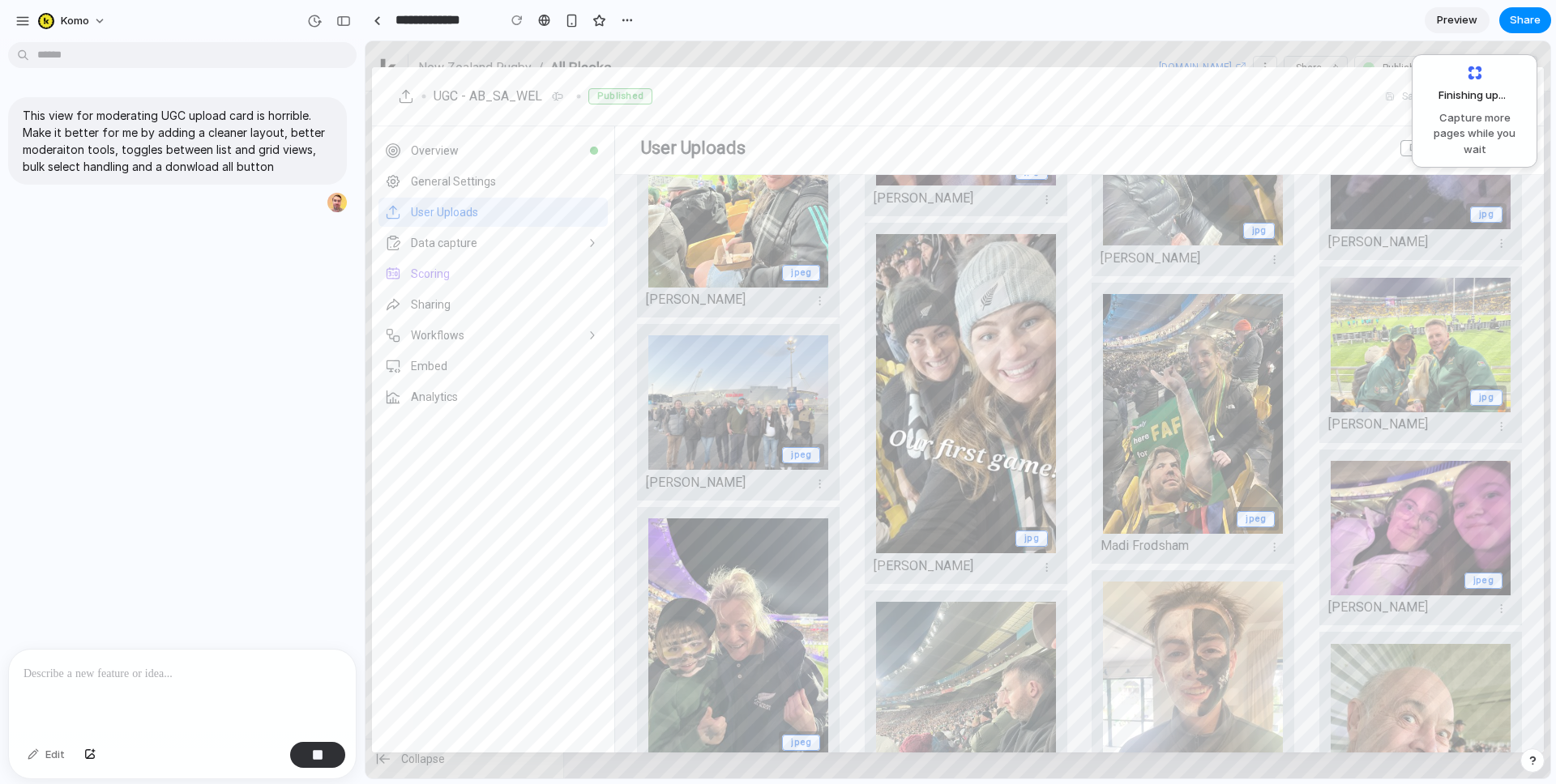
drag, startPoint x: 162, startPoint y: 702, endPoint x: 164, endPoint y: 684, distance: 18.1
click at [163, 695] on div at bounding box center [182, 693] width 347 height 86
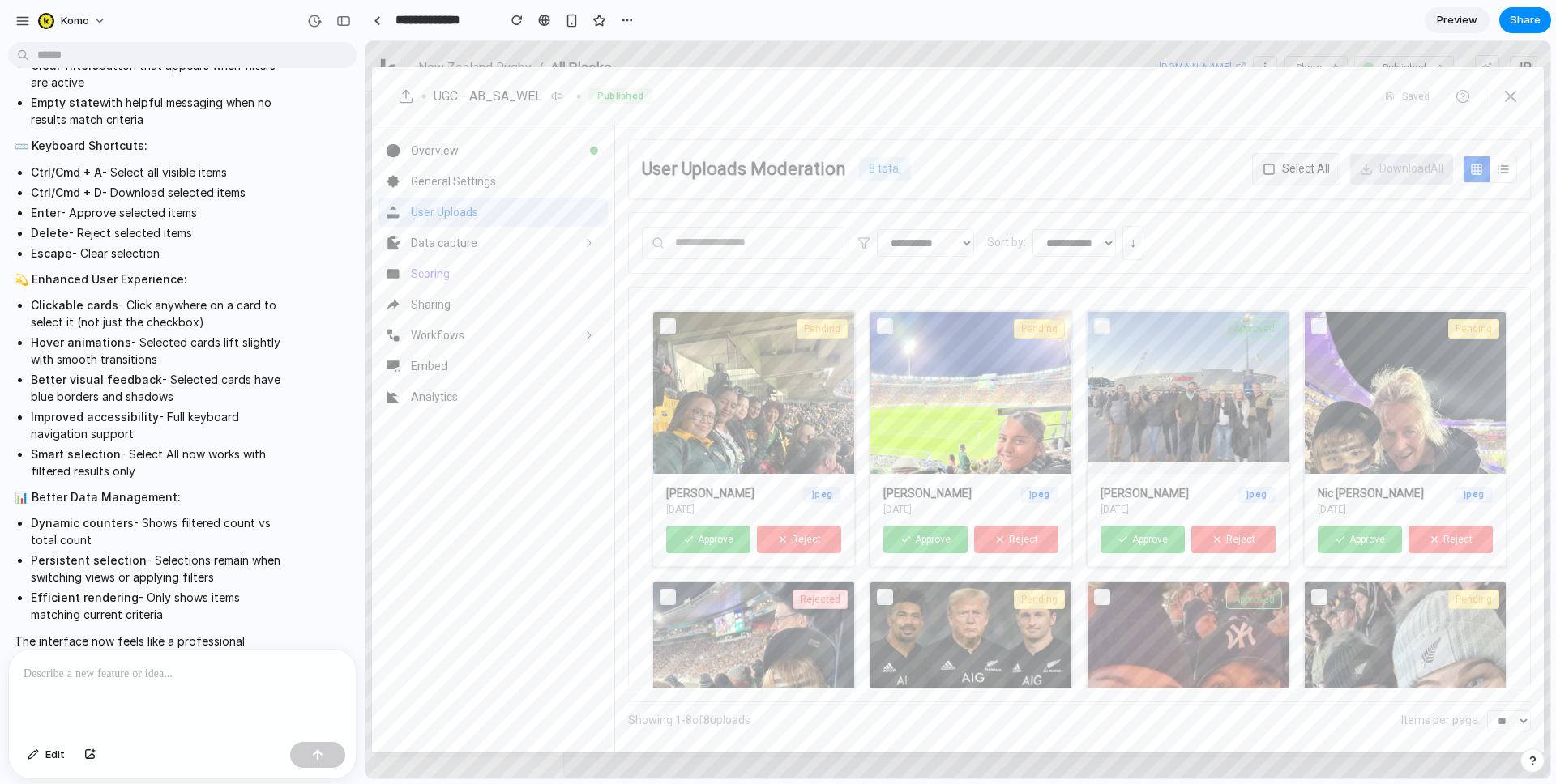
scroll to position [0, 0]
drag, startPoint x: 1516, startPoint y: 170, endPoint x: 1487, endPoint y: 170, distance: 29.0
click at [1516, 170] on button at bounding box center [1503, 170] width 26 height 26
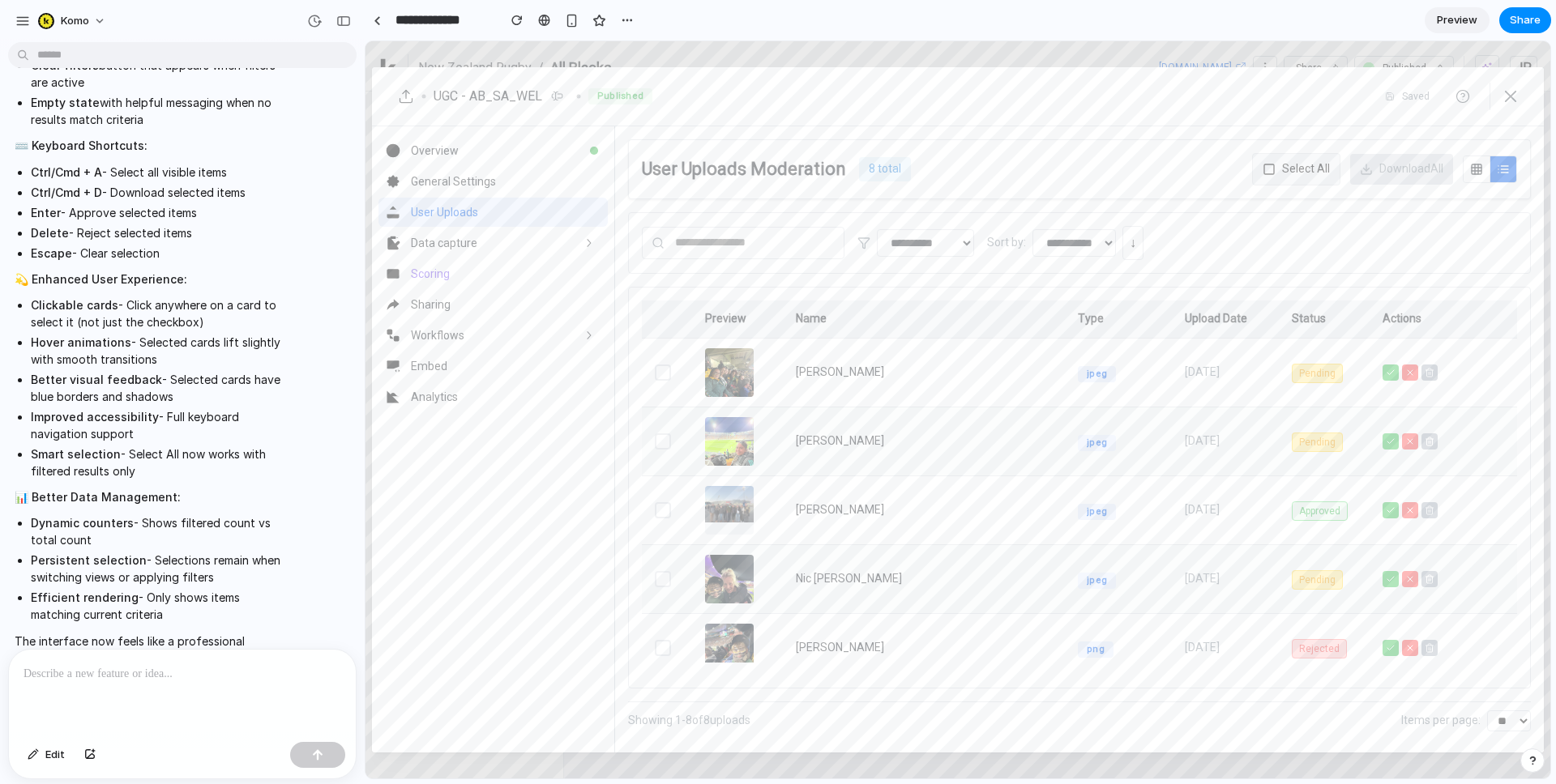
click at [1474, 169] on icon at bounding box center [1477, 170] width 13 height 13
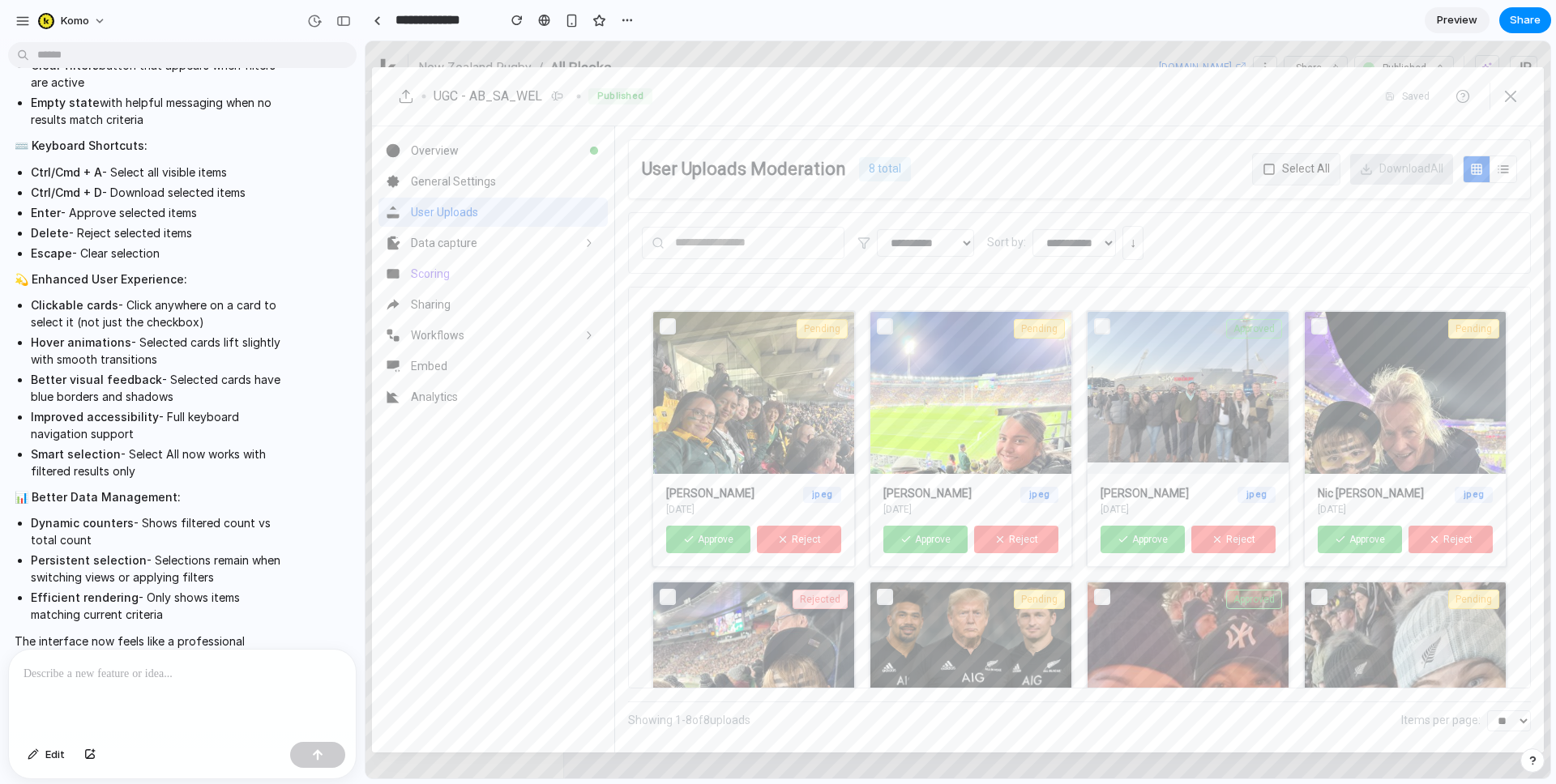
click at [925, 543] on button "Approve" at bounding box center [926, 540] width 84 height 28
click at [991, 542] on button "Reject" at bounding box center [1016, 540] width 84 height 28
click at [717, 533] on button "Approve" at bounding box center [709, 540] width 84 height 28
click at [801, 249] on input "text" at bounding box center [743, 243] width 202 height 33
click at [1108, 240] on select "**********" at bounding box center [1074, 243] width 84 height 27
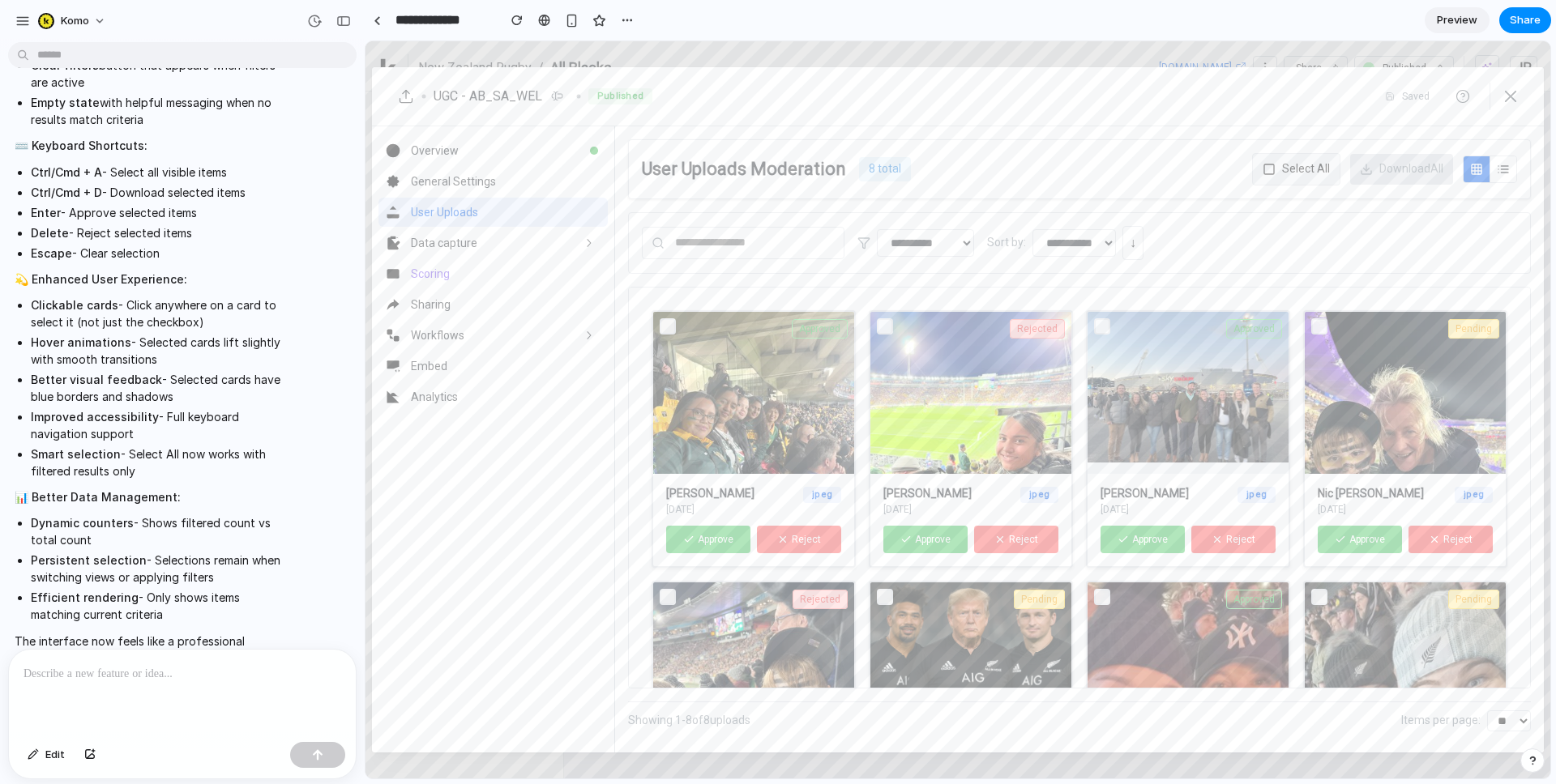
click at [1032, 230] on select "**********" at bounding box center [1074, 243] width 84 height 27
click at [1144, 242] on button "↓" at bounding box center [1133, 243] width 21 height 35
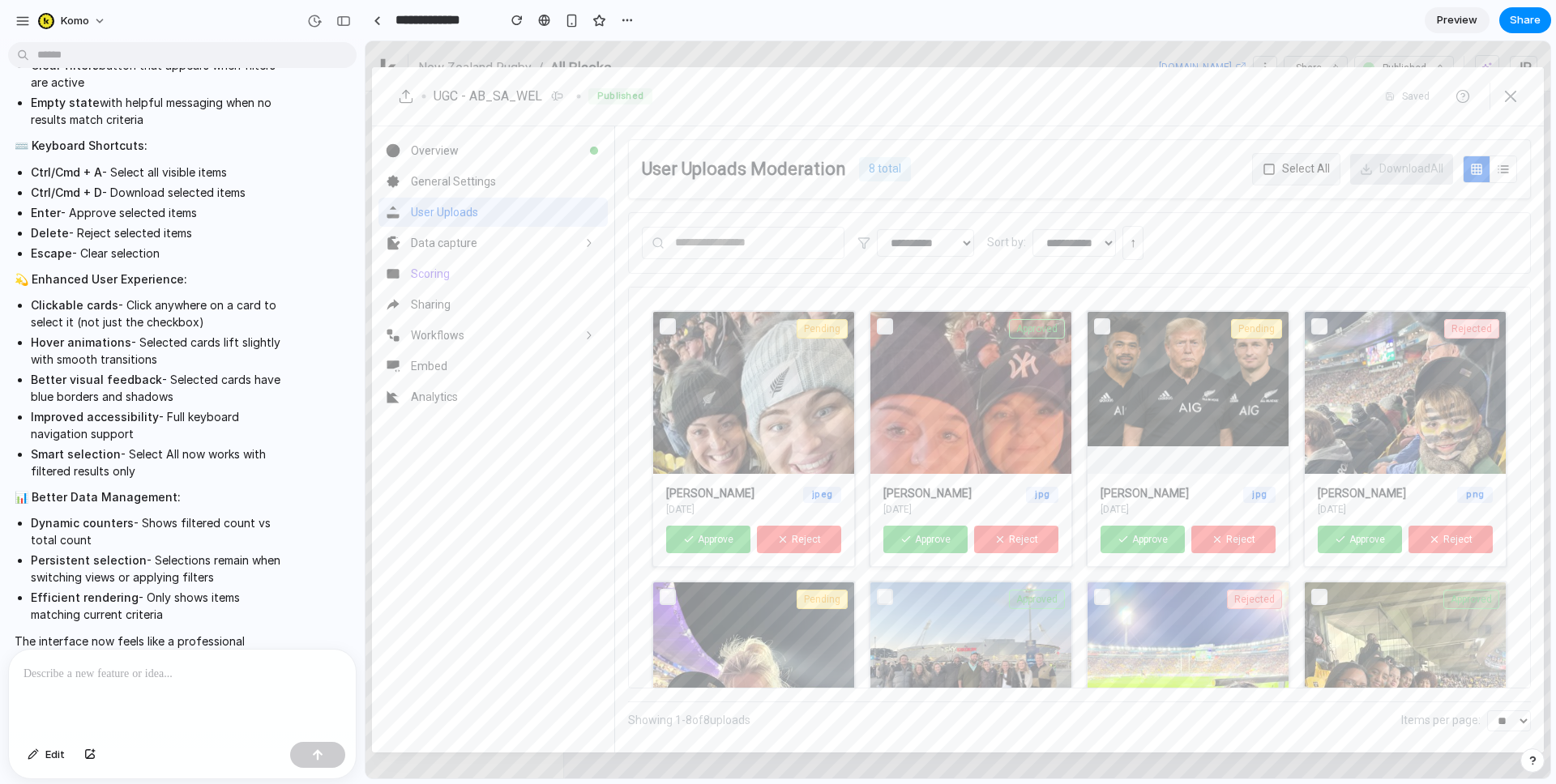
click at [1144, 242] on button "↑" at bounding box center [1133, 243] width 21 height 35
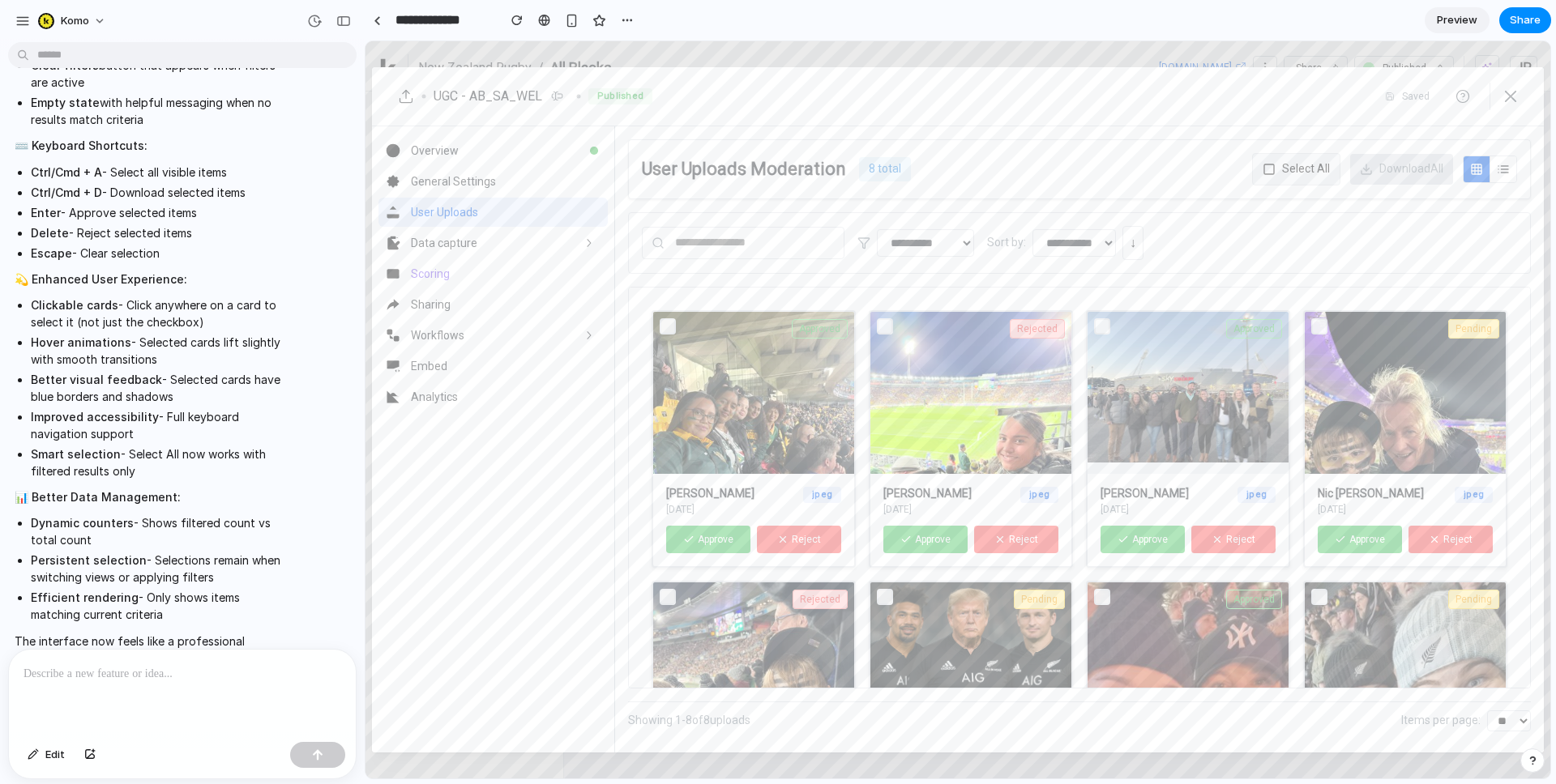
click at [1144, 242] on button "↓" at bounding box center [1133, 243] width 21 height 35
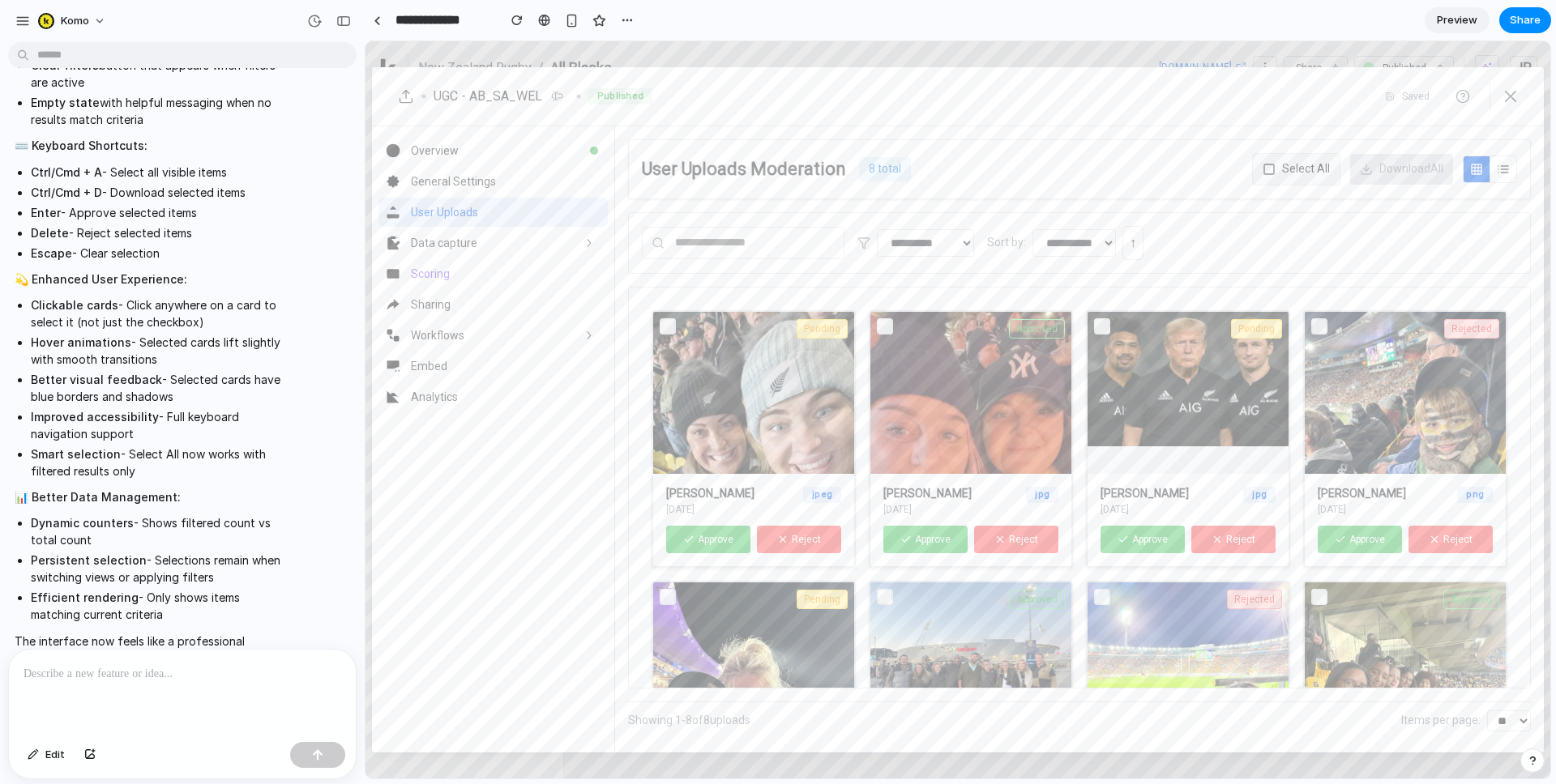
click at [1341, 351] on img at bounding box center [1406, 446] width 201 height 268
click at [1299, 172] on button "Select All" at bounding box center [1296, 170] width 88 height 33
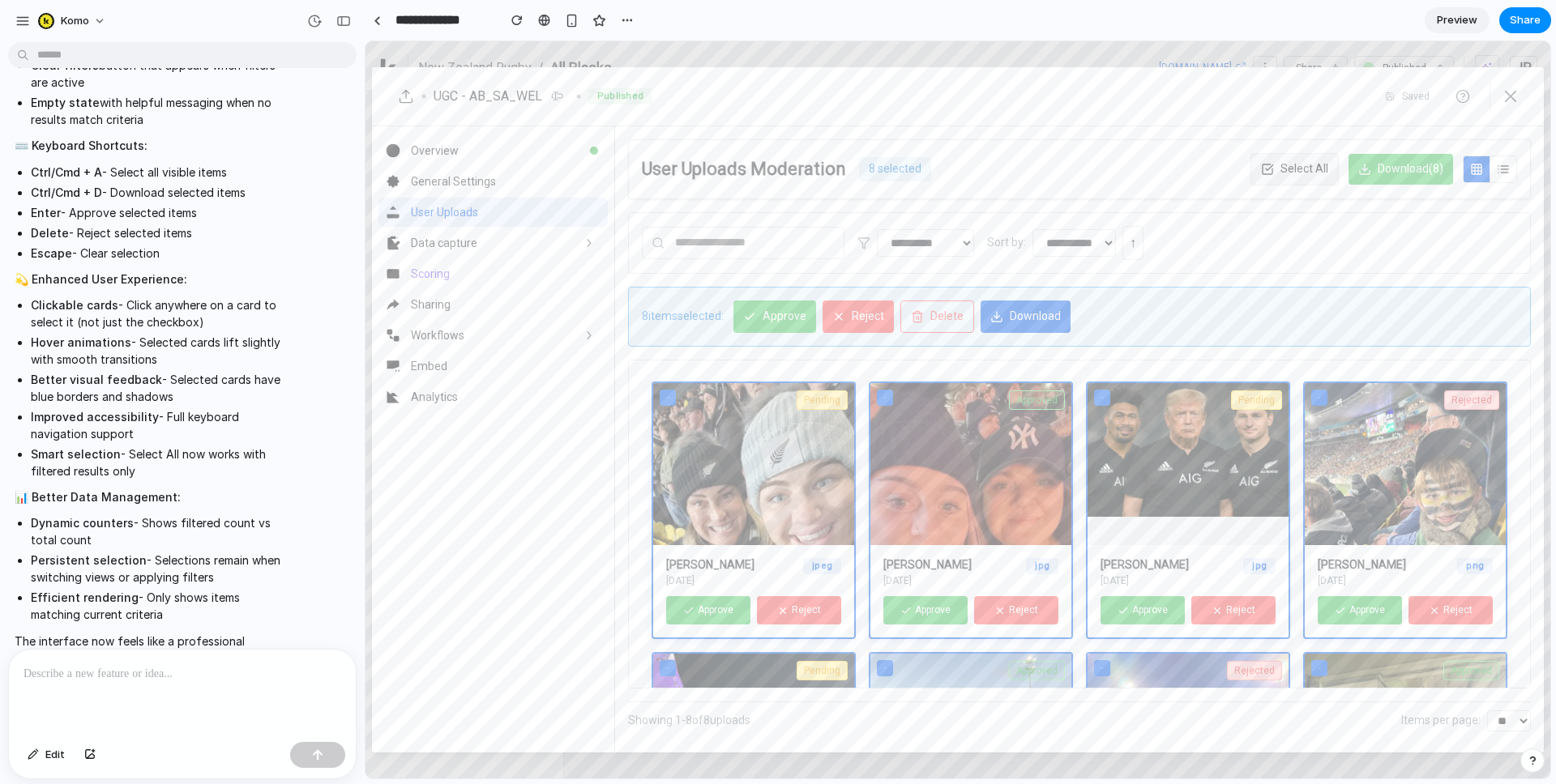
click at [1400, 173] on button "Download (8)" at bounding box center [1401, 170] width 105 height 31
click at [1272, 168] on button "Select All" at bounding box center [1294, 170] width 88 height 33
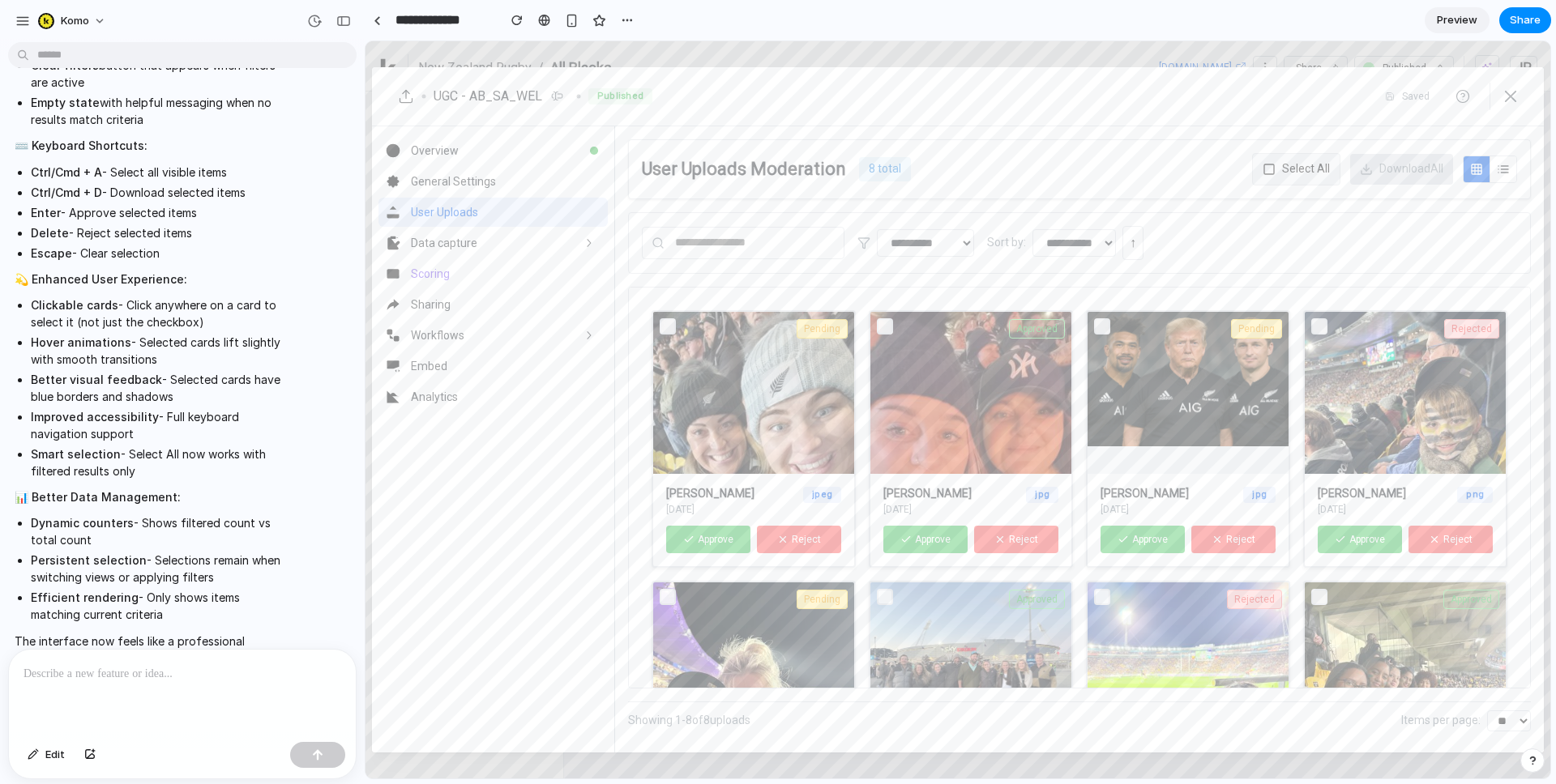
drag, startPoint x: 781, startPoint y: 361, endPoint x: 896, endPoint y: 363, distance: 115.0
click at [783, 361] on img at bounding box center [753, 490] width 201 height 357
click at [896, 363] on img at bounding box center [971, 490] width 201 height 357
click at [663, 323] on button at bounding box center [668, 326] width 16 height 16
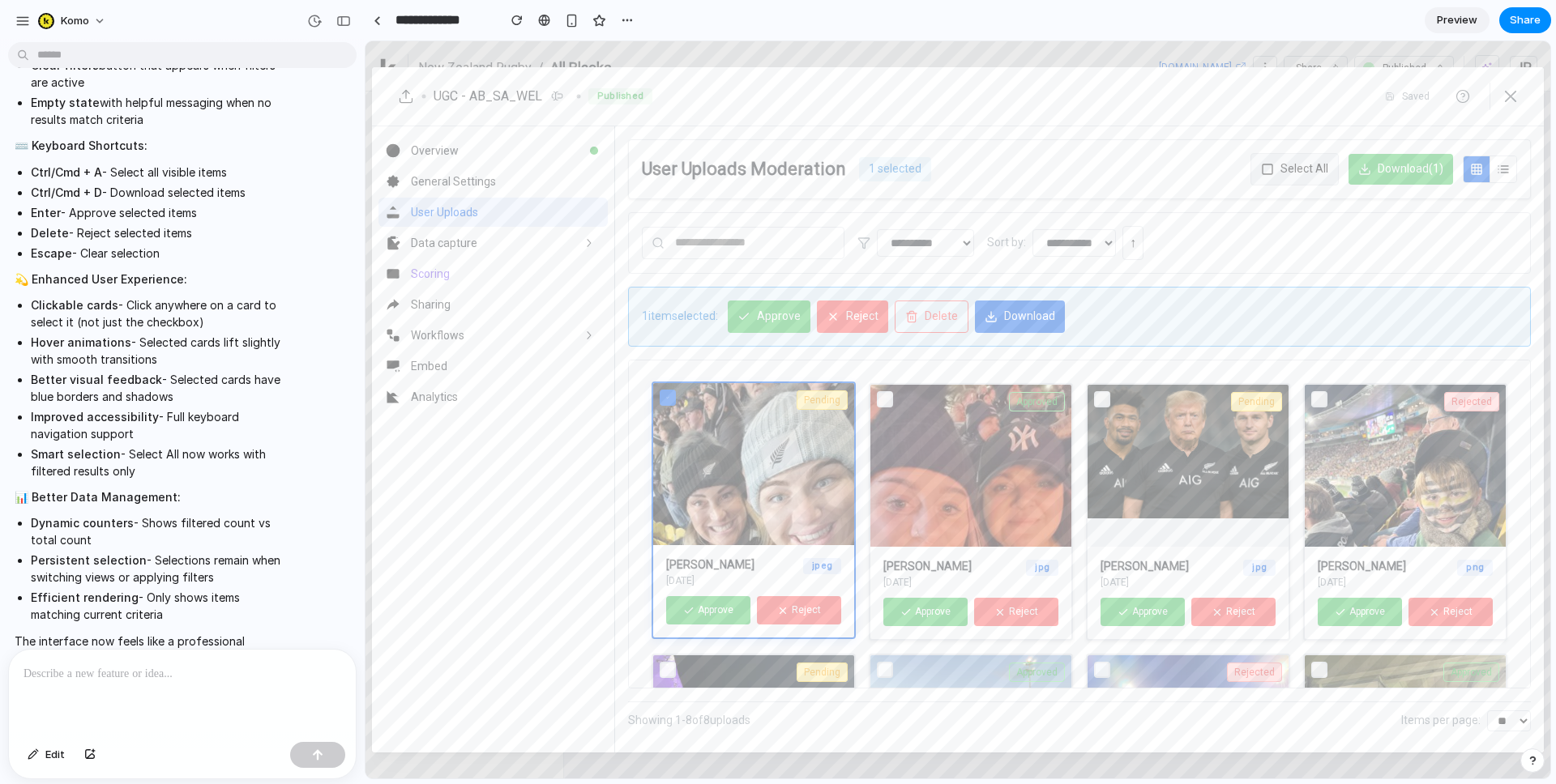
click at [881, 397] on button at bounding box center [886, 399] width 16 height 16
click at [1105, 397] on button at bounding box center [1103, 399] width 16 height 16
